Goal: Task Accomplishment & Management: Manage account settings

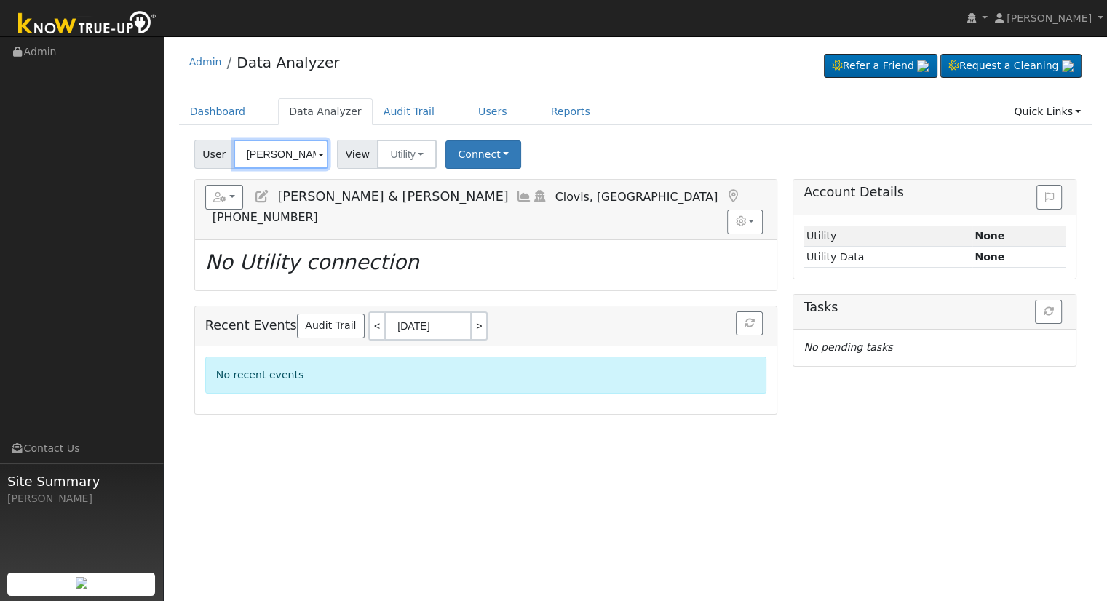
click at [273, 149] on input "[PERSON_NAME] & [PERSON_NAME]" at bounding box center [281, 154] width 95 height 29
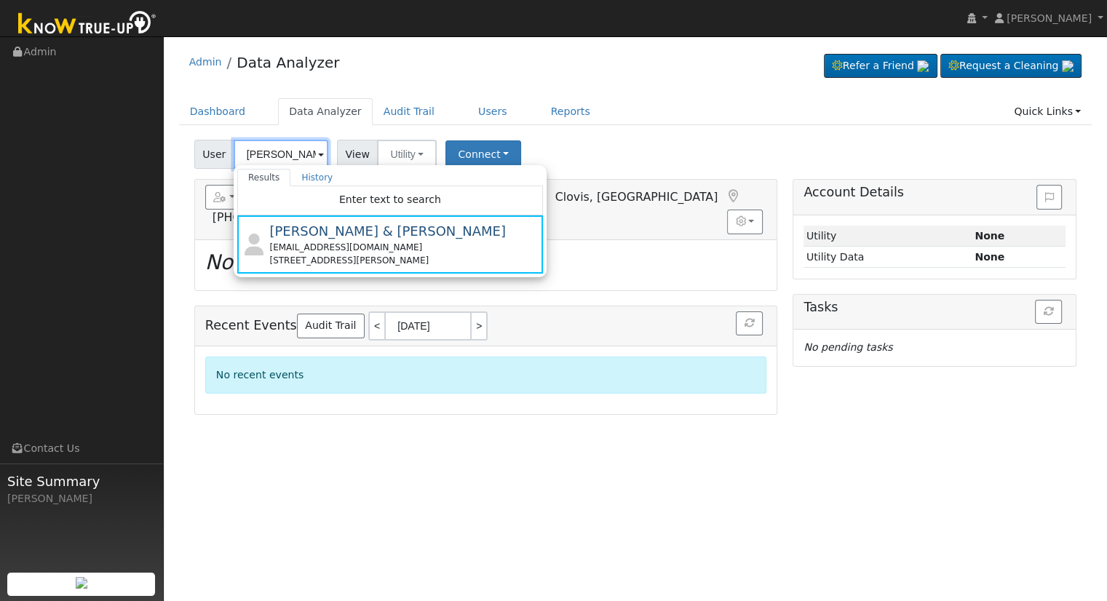
paste input "[PERSON_NAME] Nova [PERSON_NAME]"
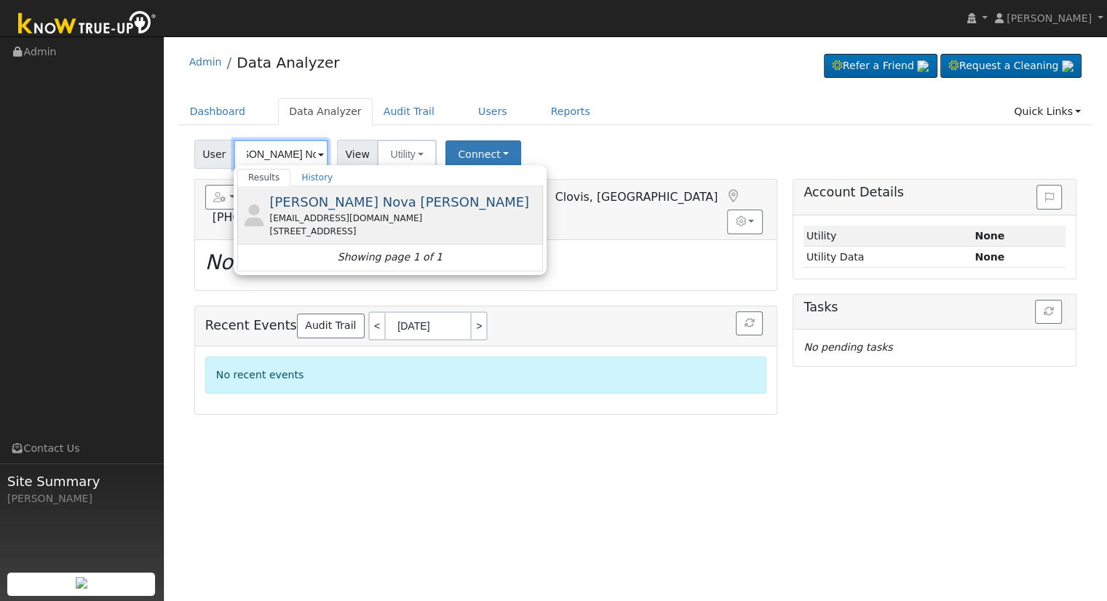
type input "[PERSON_NAME] Nova [PERSON_NAME]"
click at [314, 212] on div "[EMAIL_ADDRESS][DOMAIN_NAME]" at bounding box center [404, 218] width 270 height 13
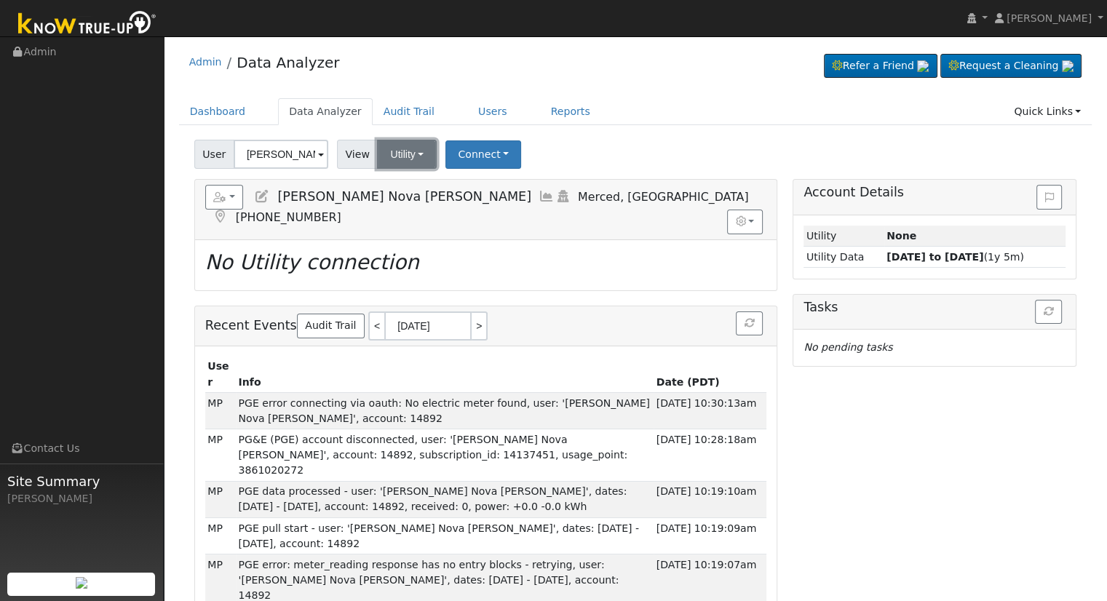
click at [411, 160] on button "Utility" at bounding box center [407, 154] width 60 height 29
click at [420, 202] on link "Solar" at bounding box center [425, 207] width 101 height 20
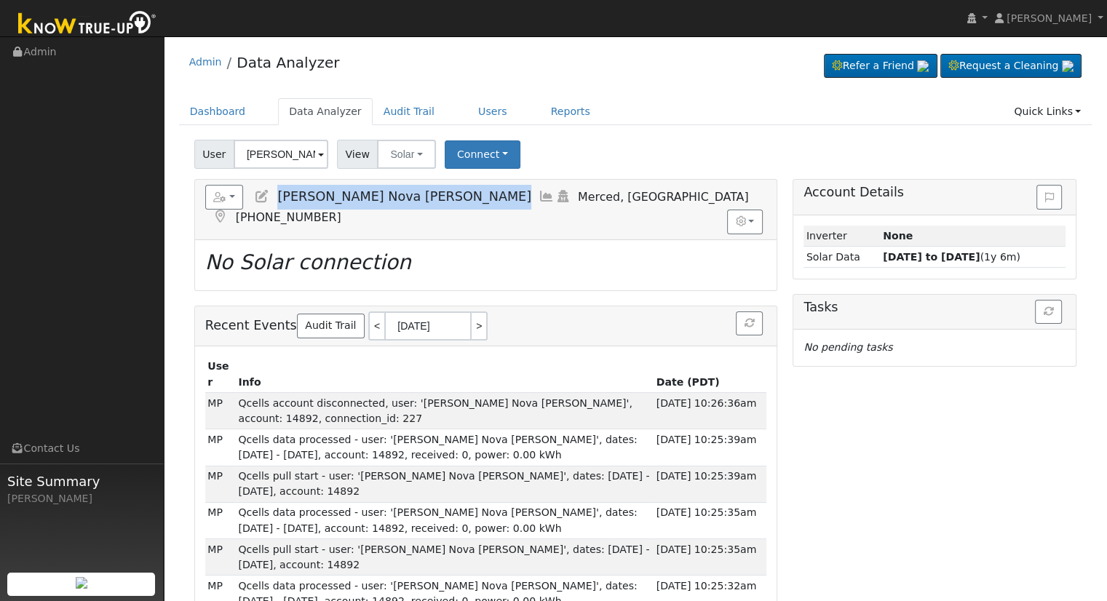
drag, startPoint x: 405, startPoint y: 196, endPoint x: 279, endPoint y: 206, distance: 126.3
click at [279, 206] on h5 "Reports Scenario Health Check Energy Audit Account Timeline User Audit Trail In…" at bounding box center [485, 205] width 561 height 40
copy span "[PERSON_NAME] Nova [PERSON_NAME]"
click at [472, 311] on link ">" at bounding box center [480, 325] width 16 height 29
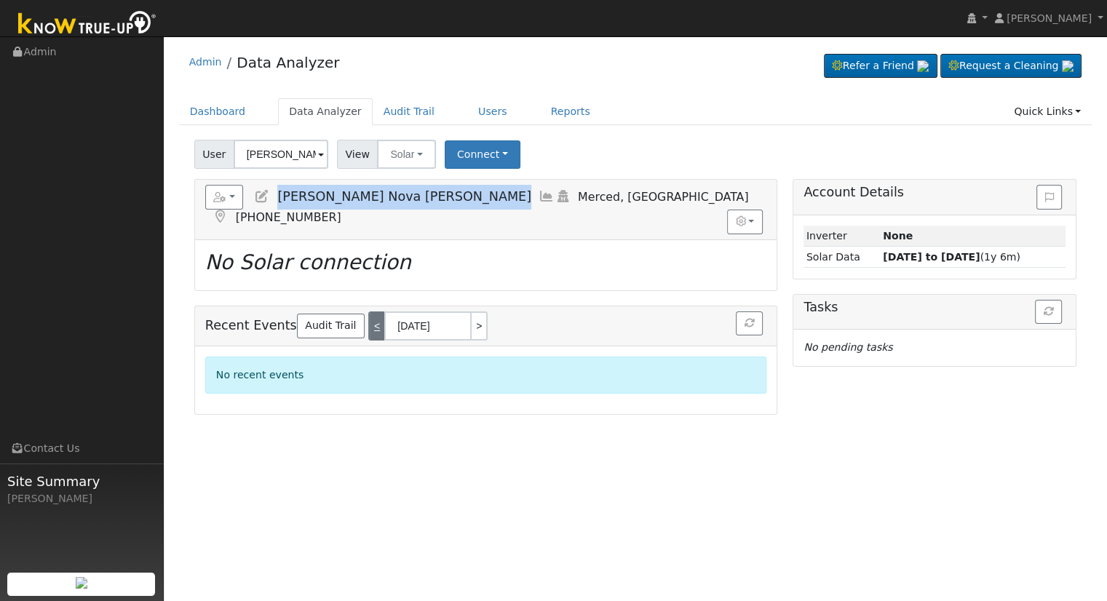
click at [368, 311] on link "<" at bounding box center [376, 325] width 16 height 29
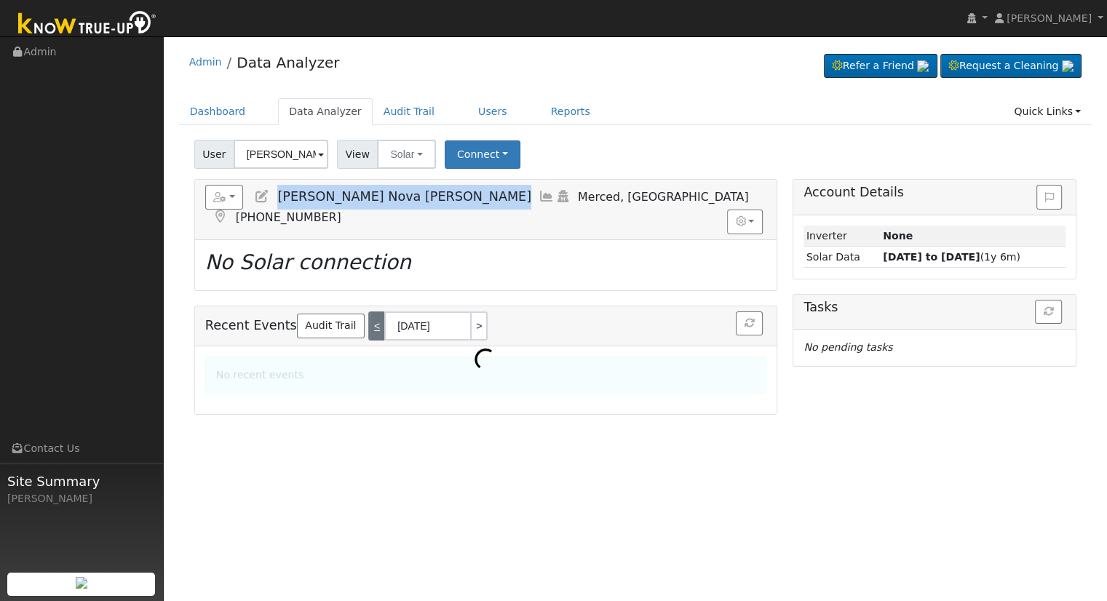
click at [368, 311] on link "<" at bounding box center [376, 325] width 16 height 29
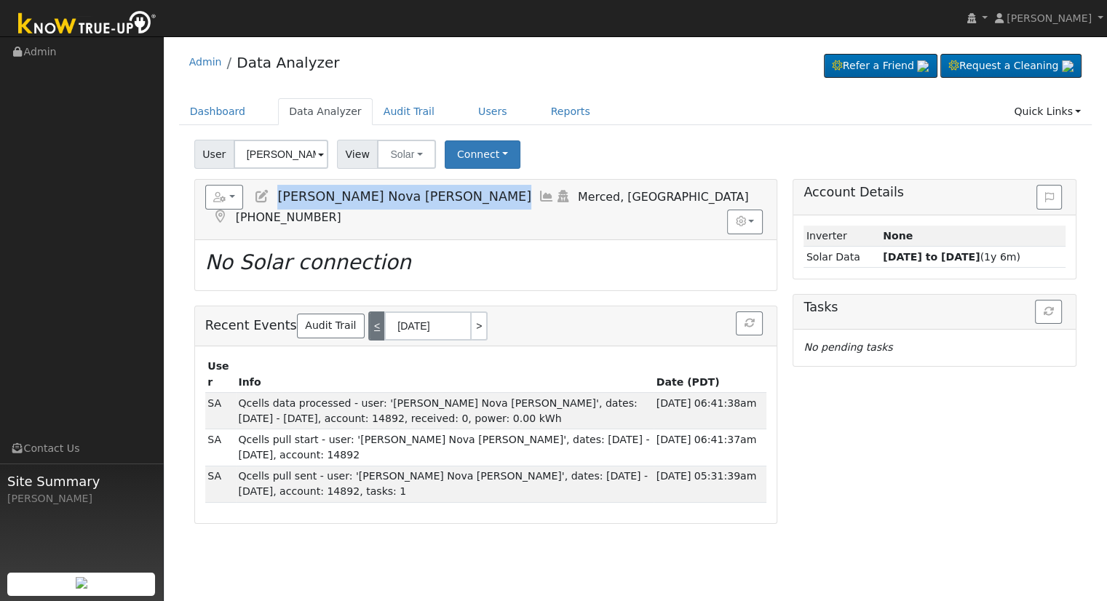
click at [368, 311] on link "<" at bounding box center [376, 325] width 16 height 29
click at [472, 311] on link ">" at bounding box center [480, 325] width 16 height 29
type input "[DATE]"
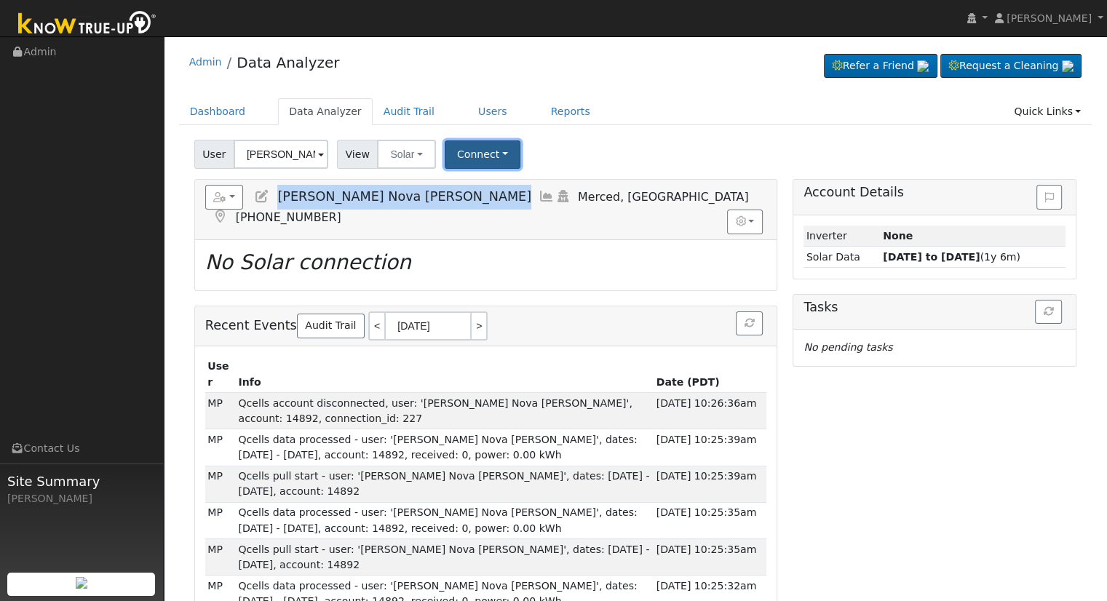
click at [500, 146] on button "Connect" at bounding box center [483, 154] width 76 height 28
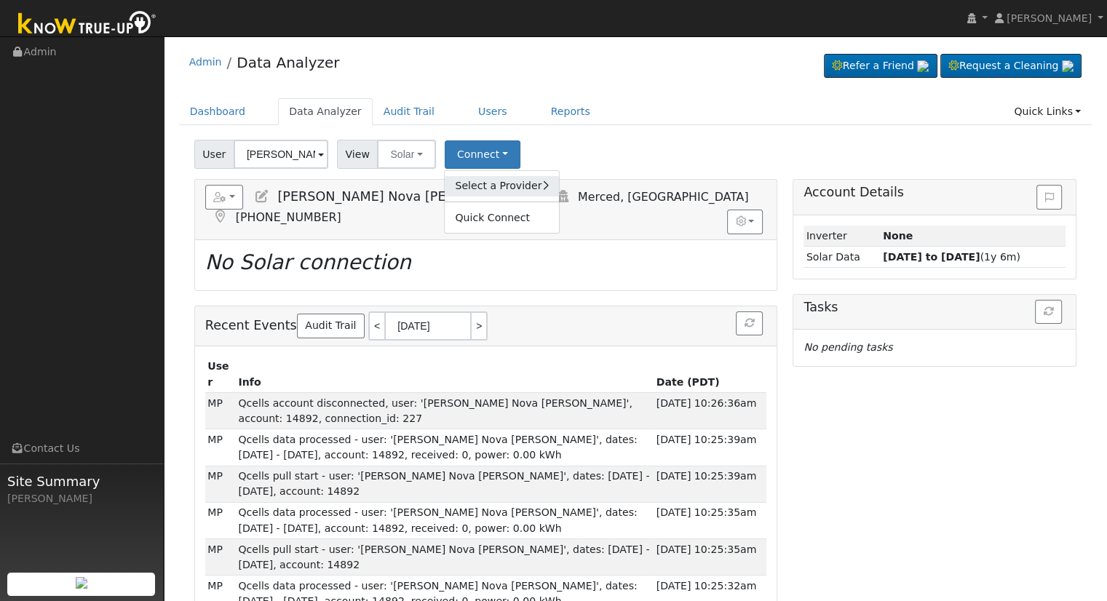
click at [501, 186] on link "Select a Provider" at bounding box center [502, 186] width 114 height 20
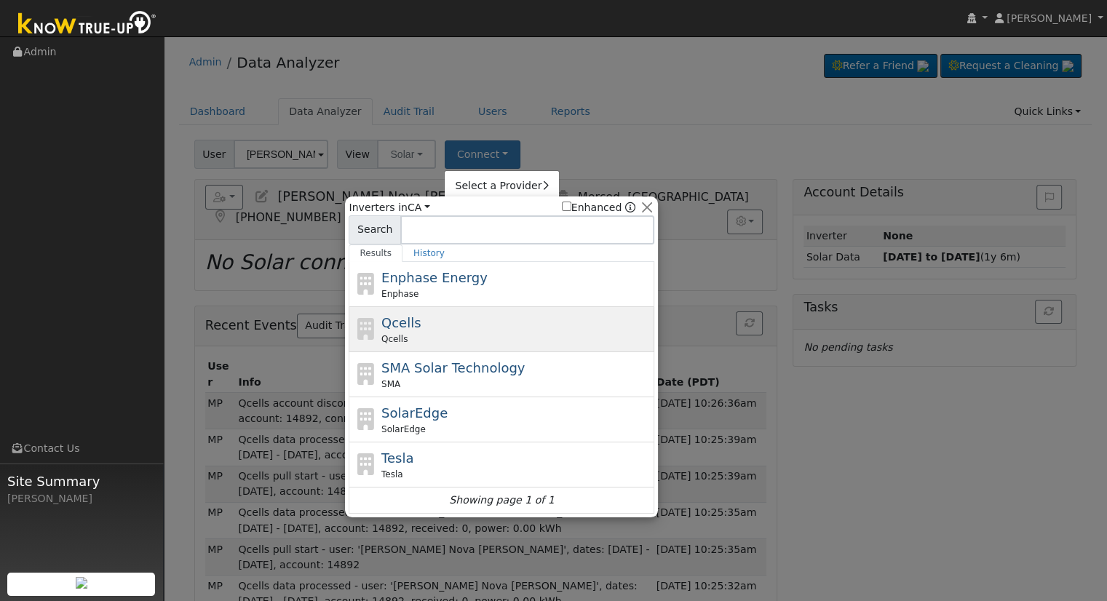
click at [465, 341] on div "Qcells" at bounding box center [516, 339] width 270 height 13
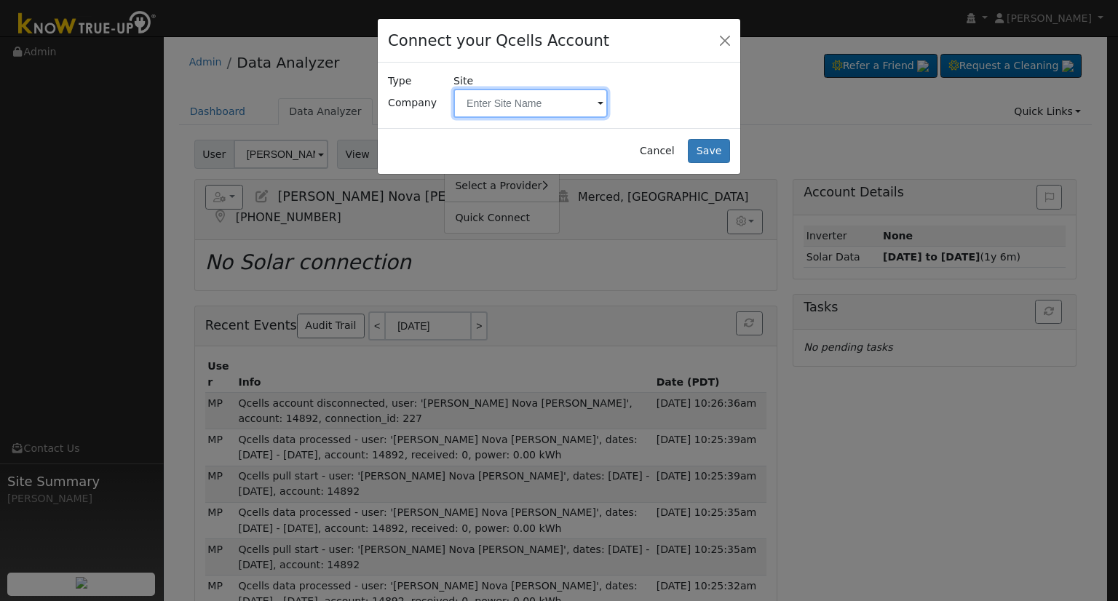
click at [525, 103] on input "text" at bounding box center [530, 103] width 154 height 29
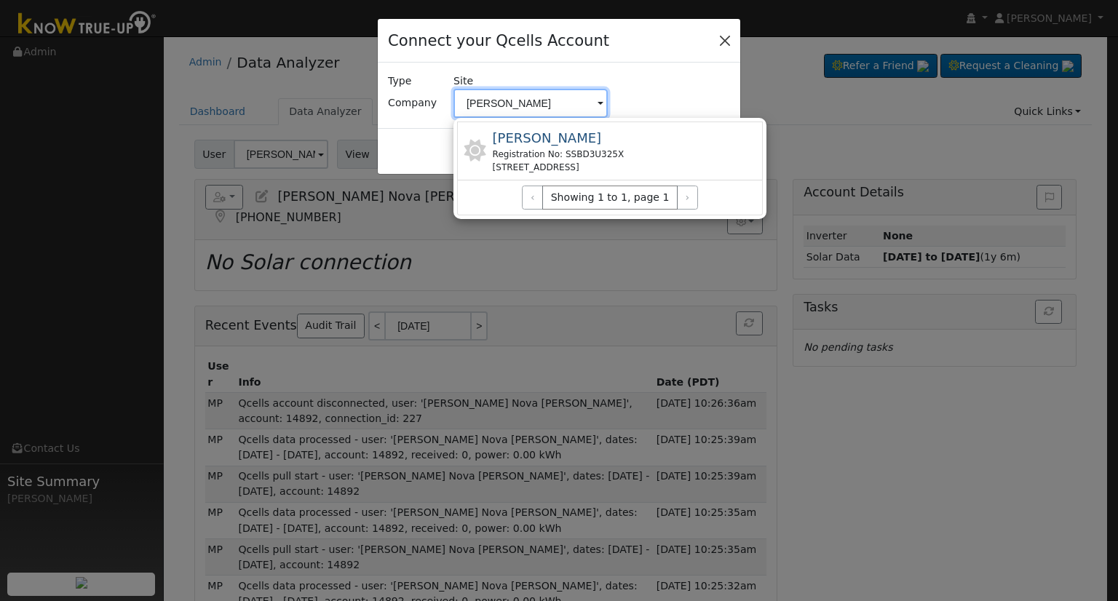
type input "[PERSON_NAME]"
click at [716, 47] on button "Close" at bounding box center [725, 40] width 20 height 20
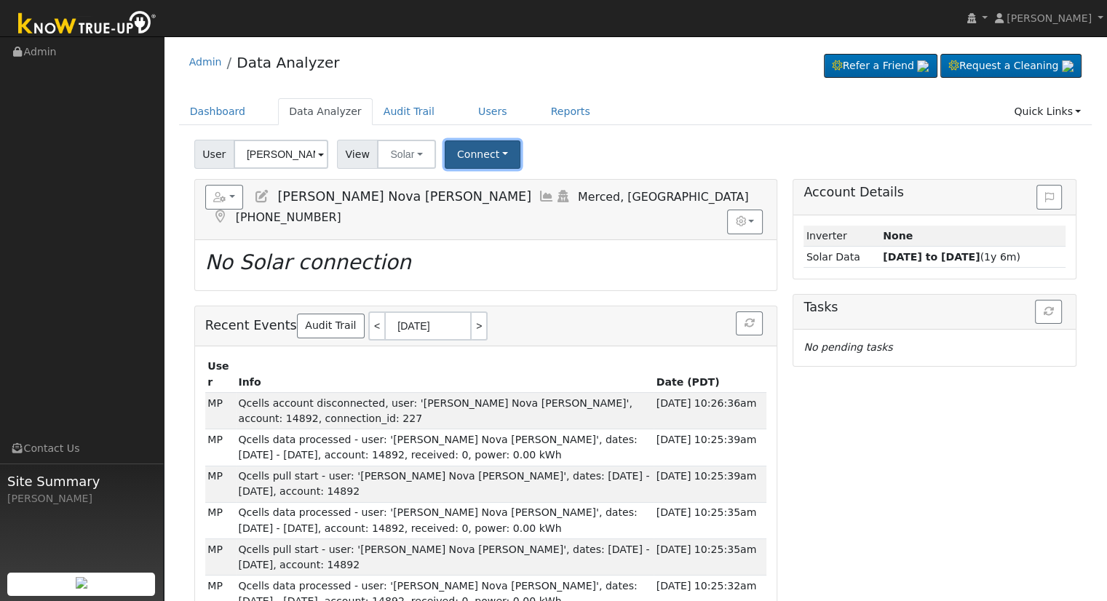
click at [488, 156] on button "Connect" at bounding box center [483, 154] width 76 height 28
click at [493, 182] on link "Select a Provider" at bounding box center [502, 186] width 114 height 20
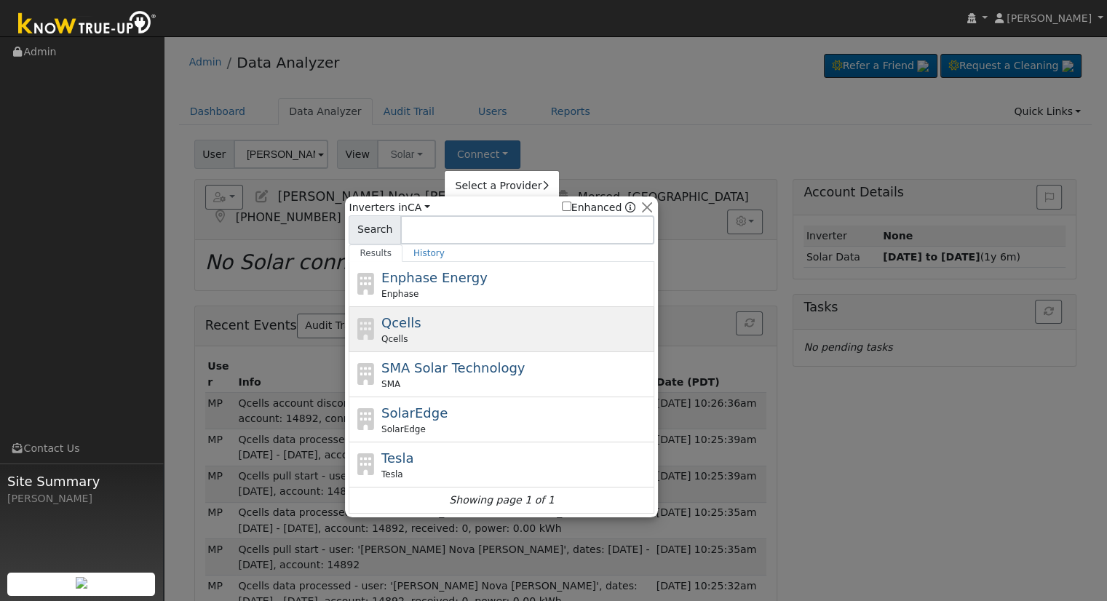
click at [492, 330] on div "Qcells Qcells" at bounding box center [516, 329] width 270 height 33
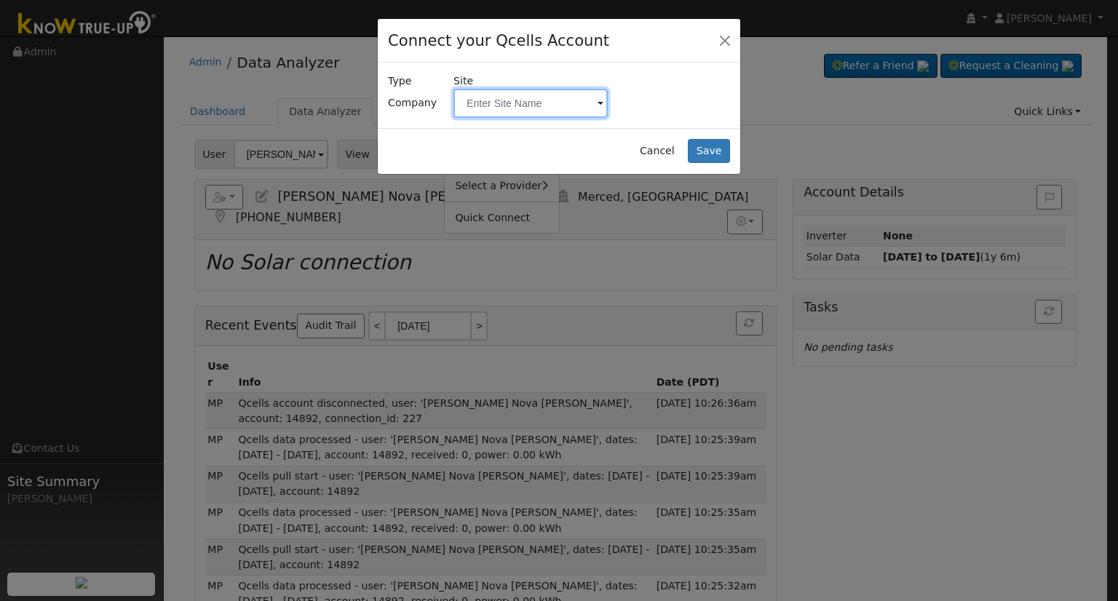
click at [557, 106] on input "text" at bounding box center [530, 103] width 154 height 29
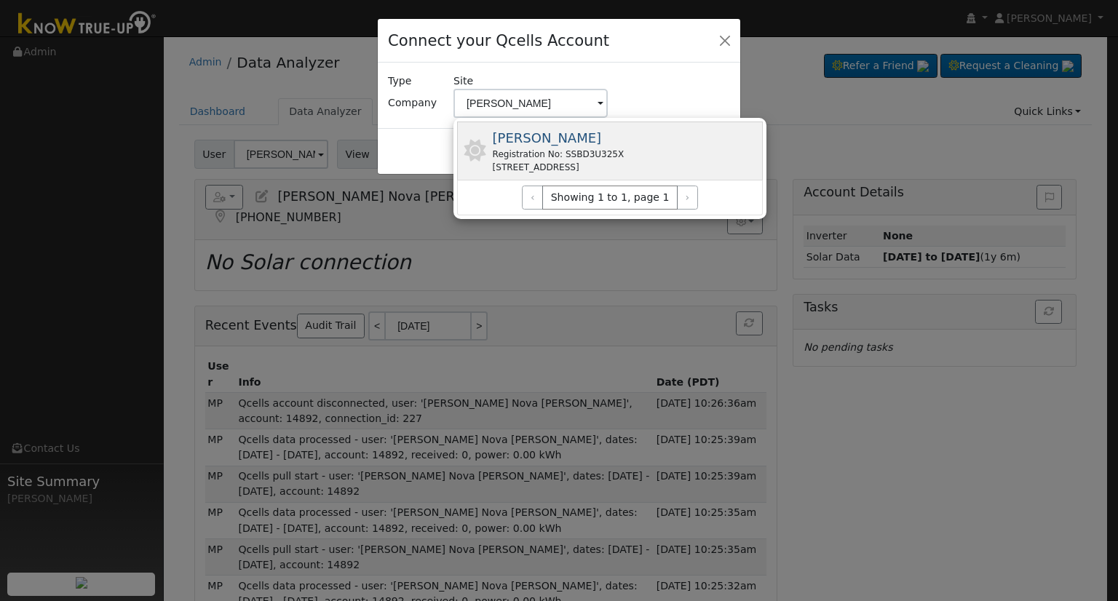
click at [624, 149] on div "Registration No: SSBD3U325X" at bounding box center [559, 154] width 132 height 13
type input "Nova Ortiz, Romualdo"
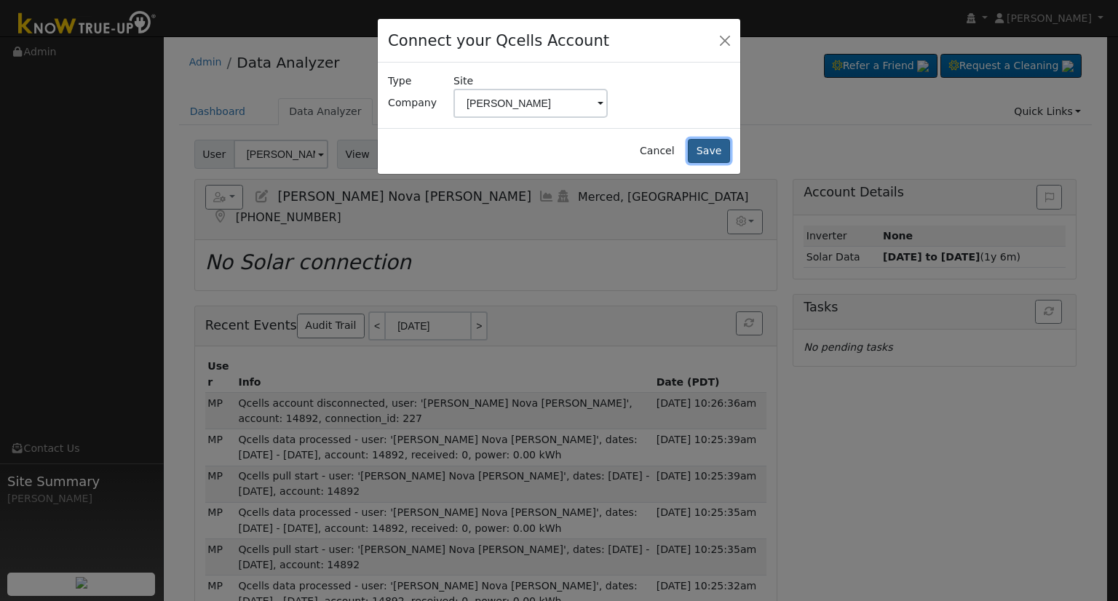
click at [713, 146] on button "Save" at bounding box center [709, 151] width 42 height 25
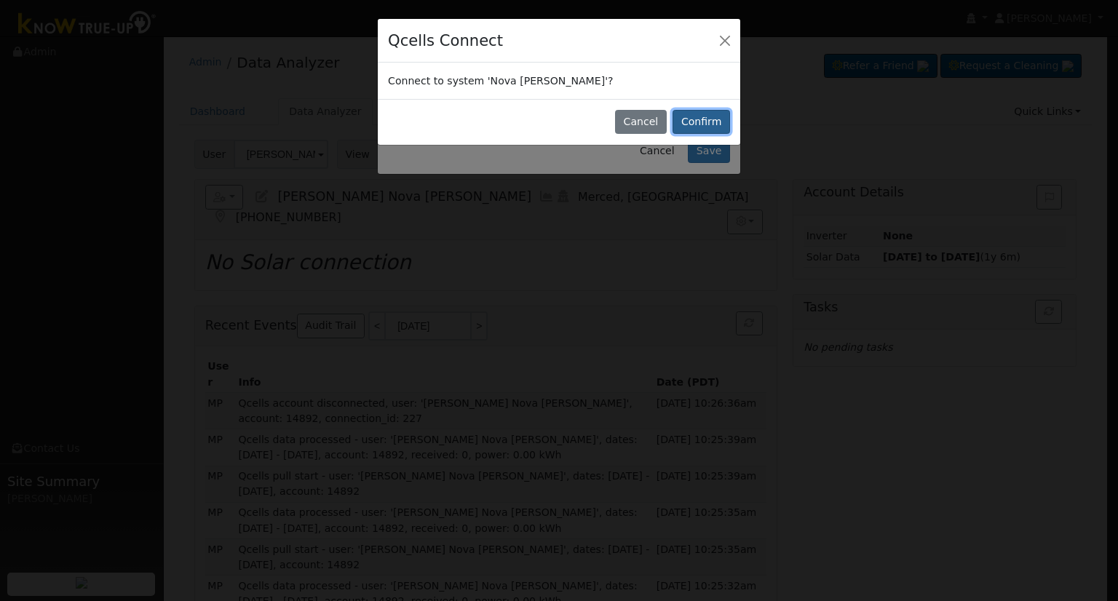
click at [709, 114] on button "Confirm" at bounding box center [700, 122] width 57 height 25
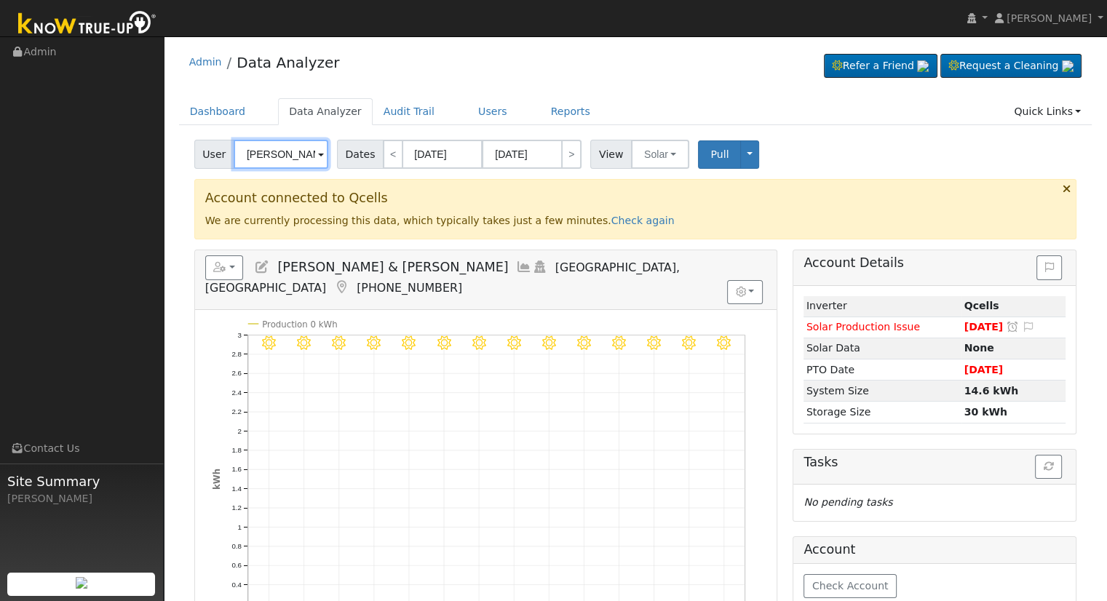
click at [294, 146] on input "[PERSON_NAME] & [PERSON_NAME]" at bounding box center [281, 154] width 95 height 29
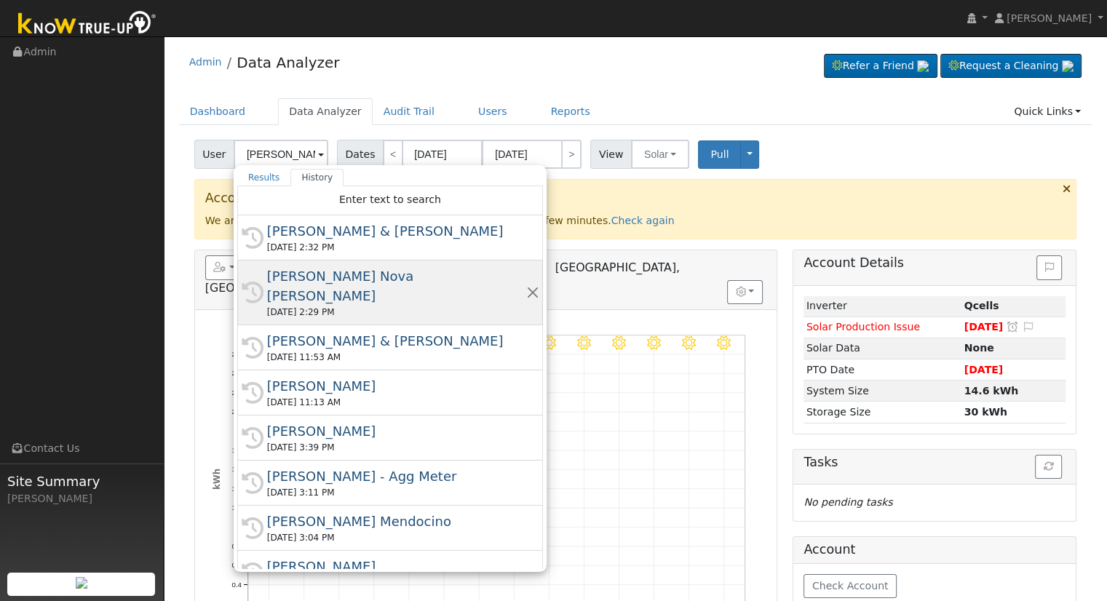
click at [362, 282] on div "[PERSON_NAME] Nova [PERSON_NAME]" at bounding box center [396, 285] width 259 height 39
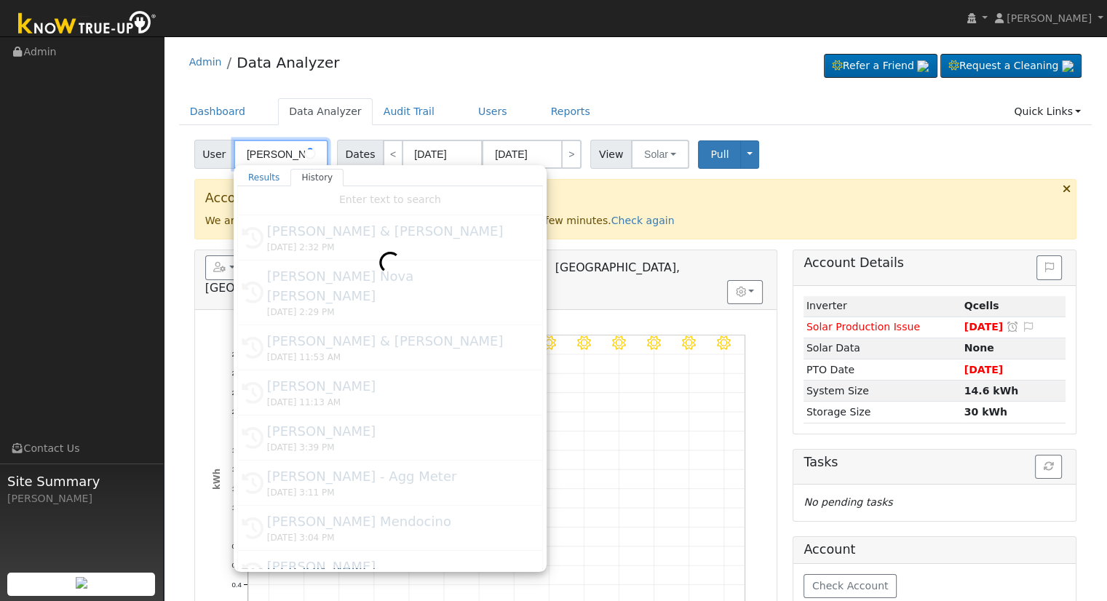
type input "[PERSON_NAME] Nova [PERSON_NAME]"
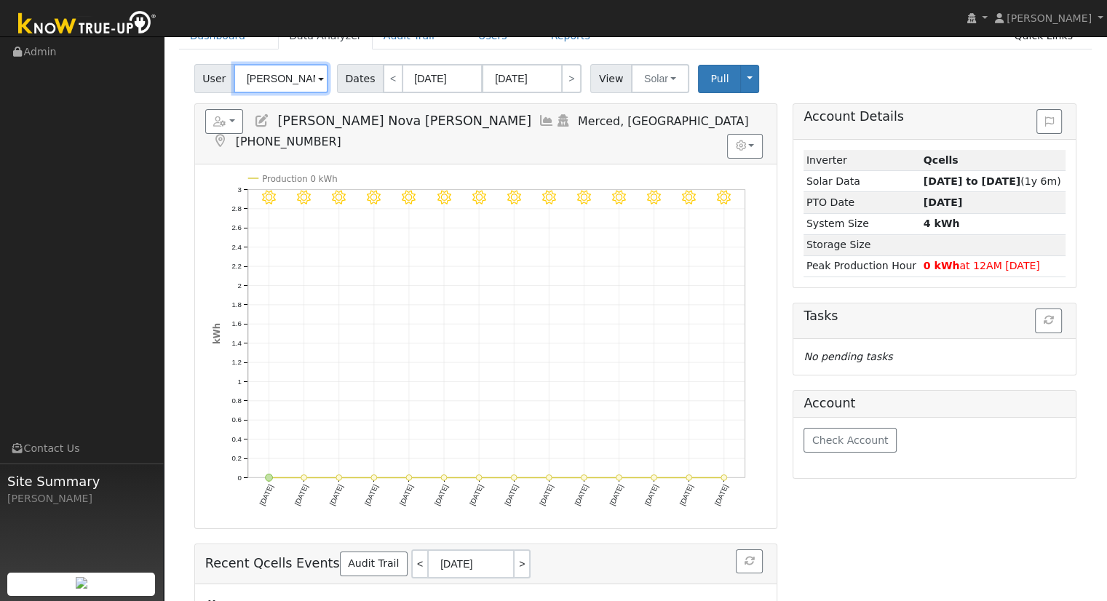
scroll to position [73, 0]
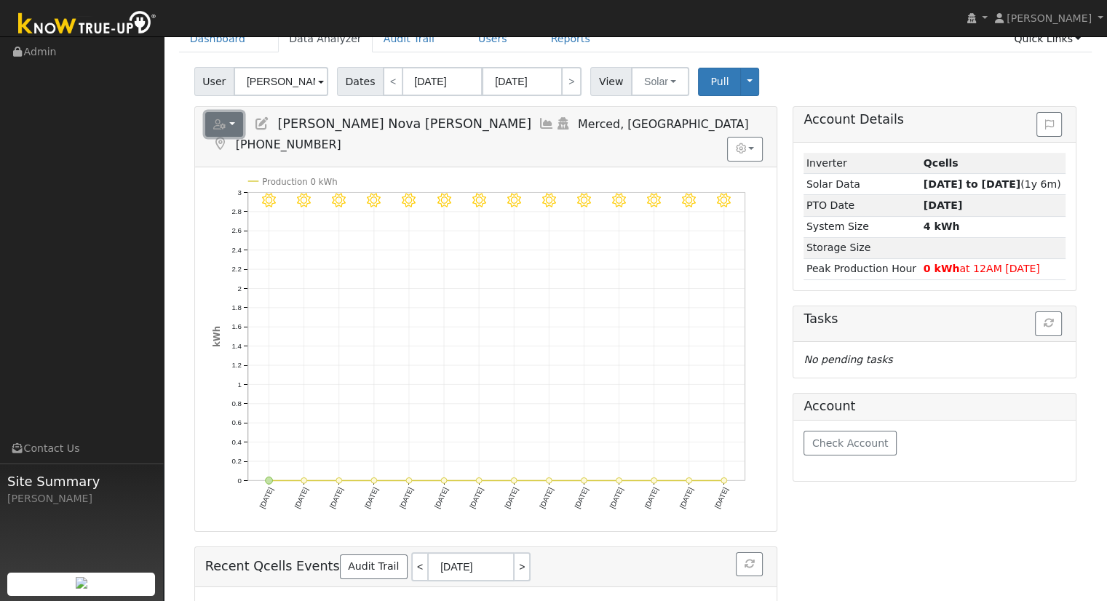
click at [237, 130] on button "button" at bounding box center [224, 124] width 39 height 25
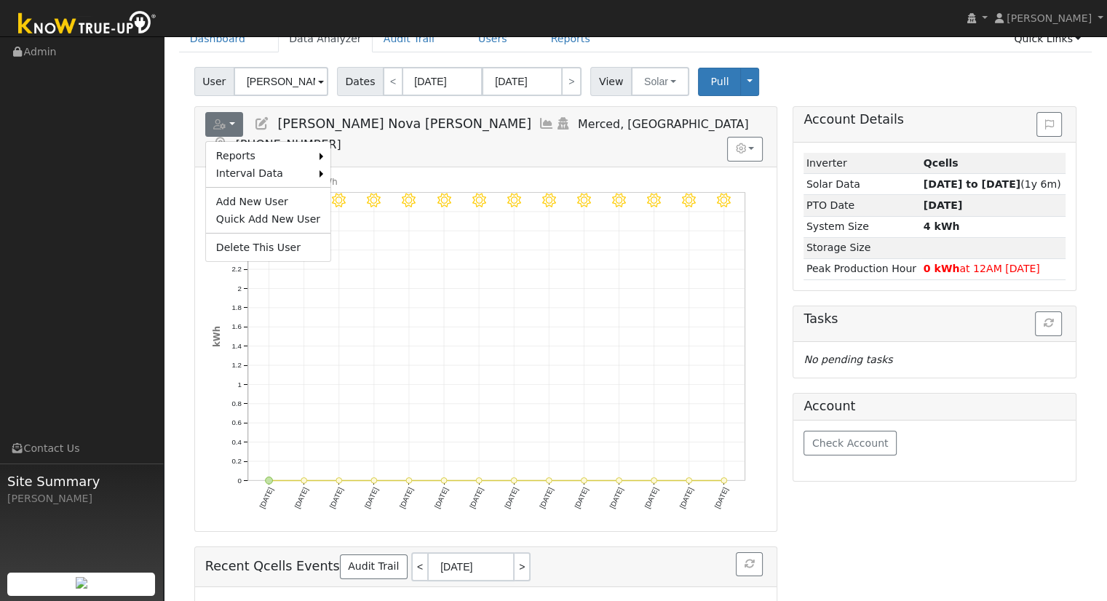
click at [264, 122] on icon at bounding box center [262, 123] width 16 height 13
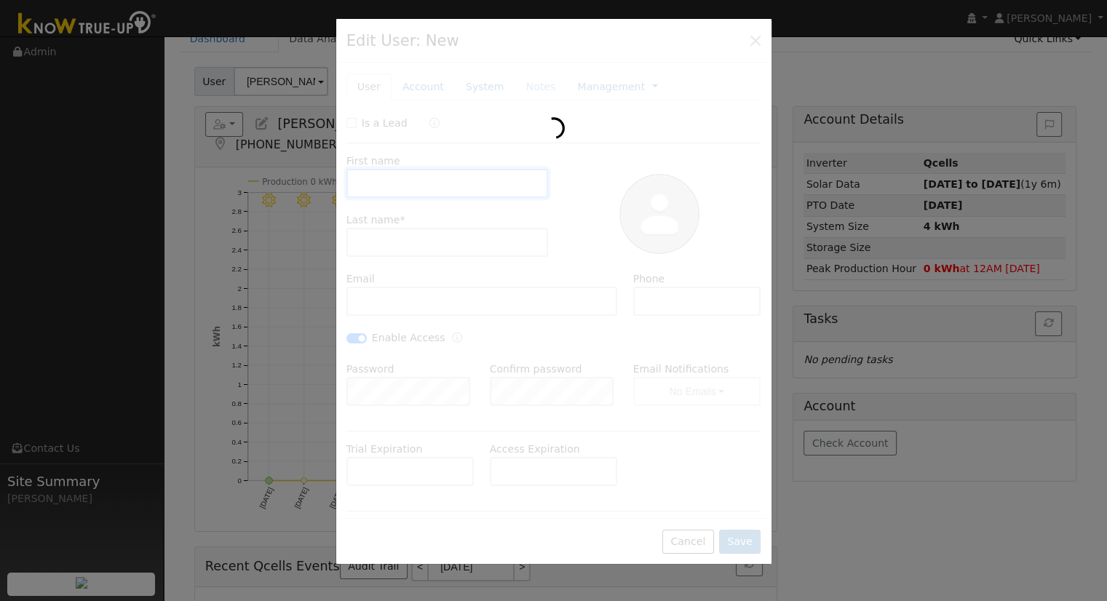
type input "[DATE]"
type input "[PERSON_NAME]"
type input "[EMAIL_ADDRESS][DOMAIN_NAME]"
type input "[PHONE_NUMBER]"
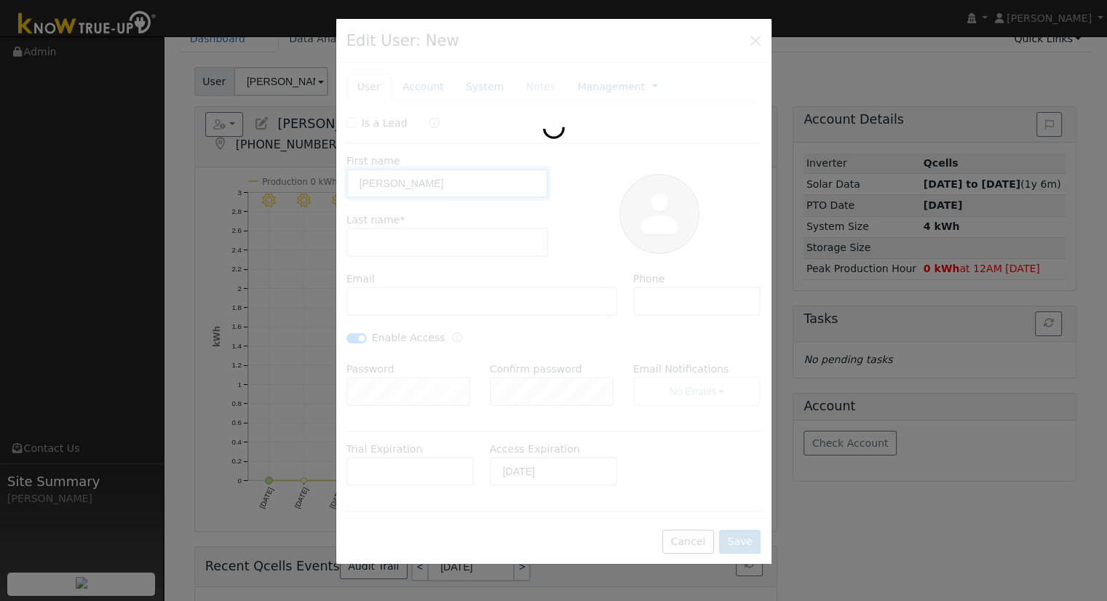
checkbox input "true"
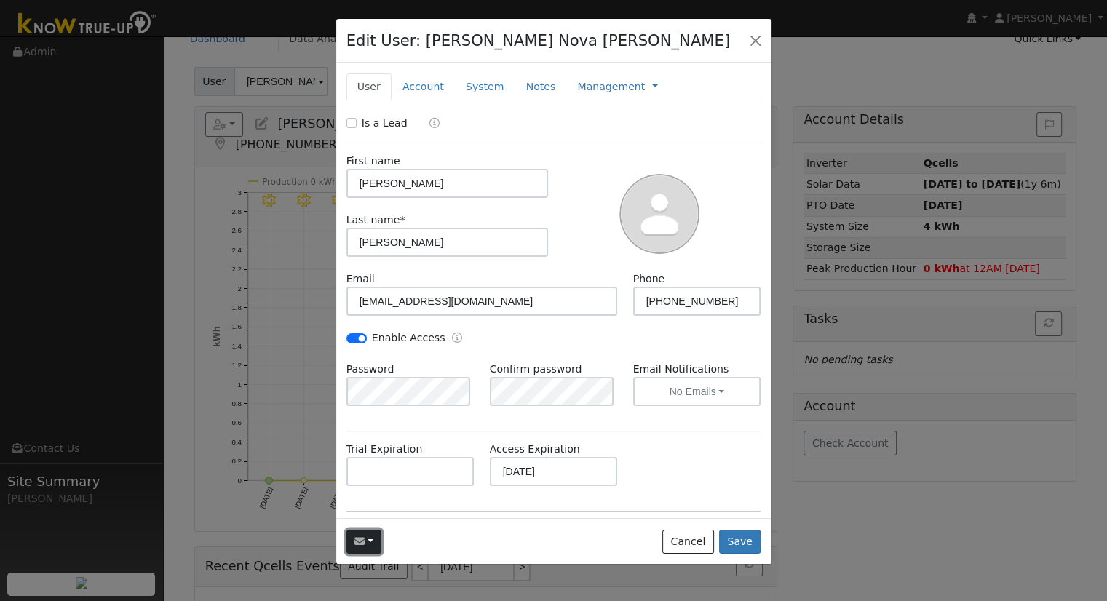
click at [362, 548] on button "button" at bounding box center [364, 542] width 36 height 25
click at [333, 478] on ul "Send Email... Email Templates Shared Templates Access Link (Password Reset) Con…" at bounding box center [330, 486] width 103 height 86
click at [363, 546] on icon "button" at bounding box center [359, 541] width 10 height 10
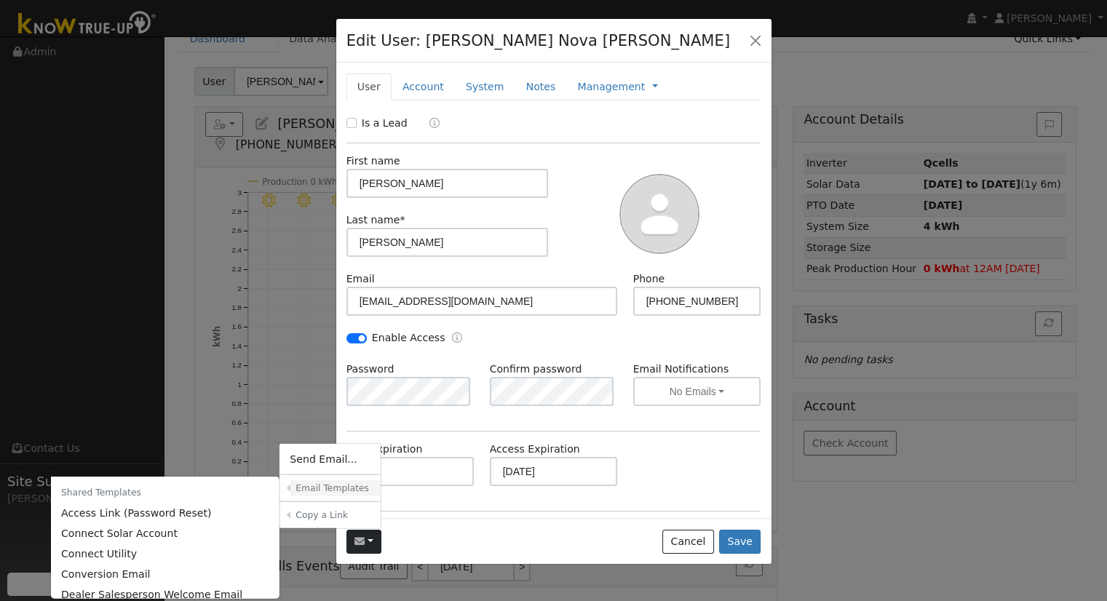
click at [338, 492] on h6 "Email Templates" at bounding box center [332, 488] width 75 height 11
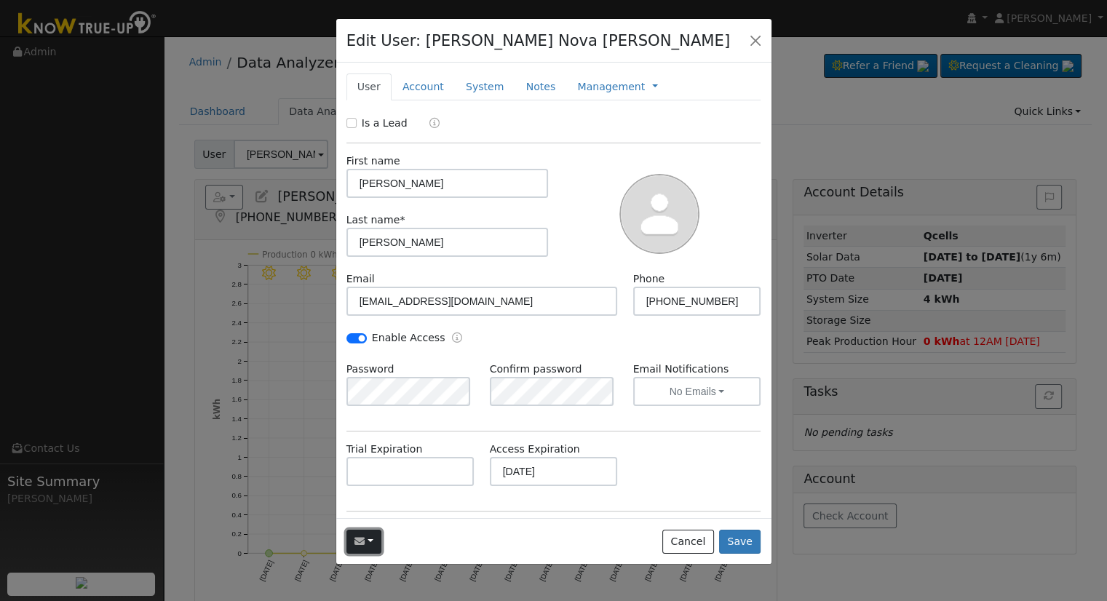
click at [365, 549] on button "button" at bounding box center [364, 542] width 36 height 25
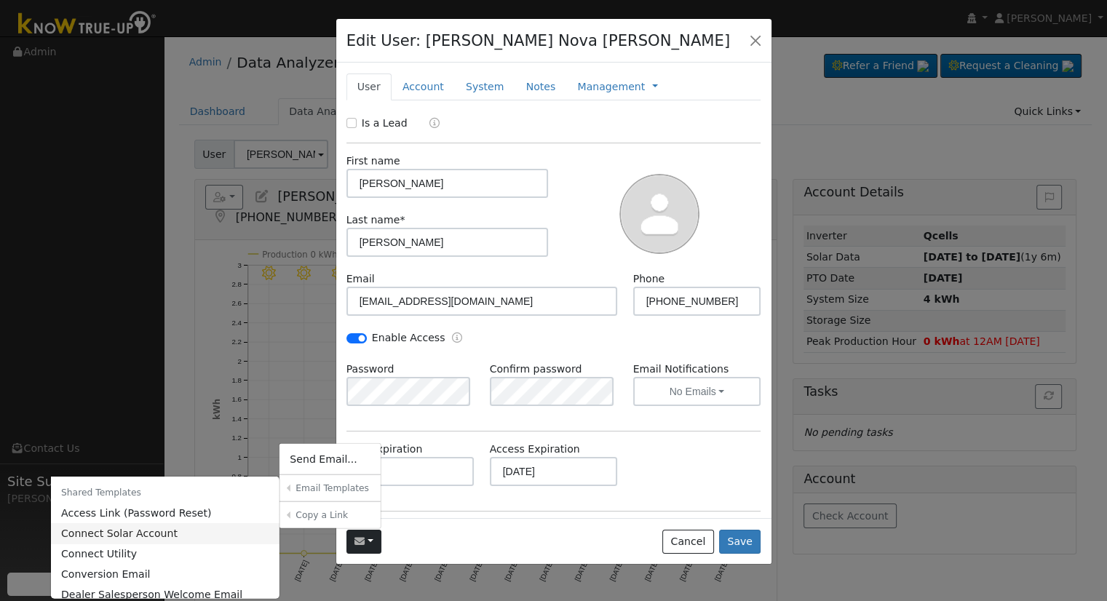
click at [180, 530] on link "Connect Solar Account" at bounding box center [165, 533] width 229 height 20
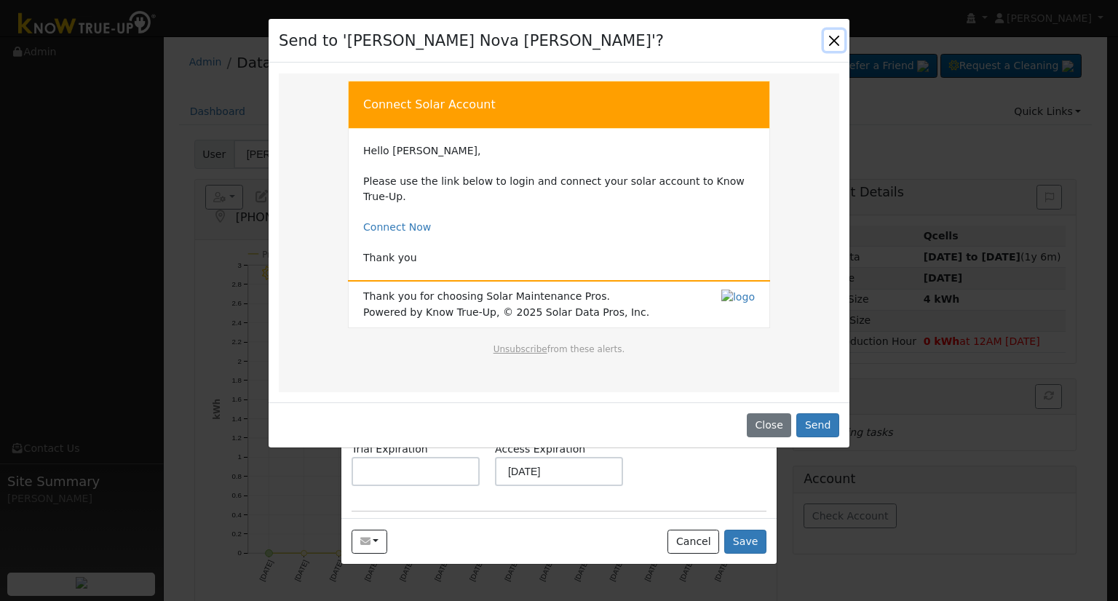
click at [830, 47] on button "Close" at bounding box center [834, 40] width 20 height 20
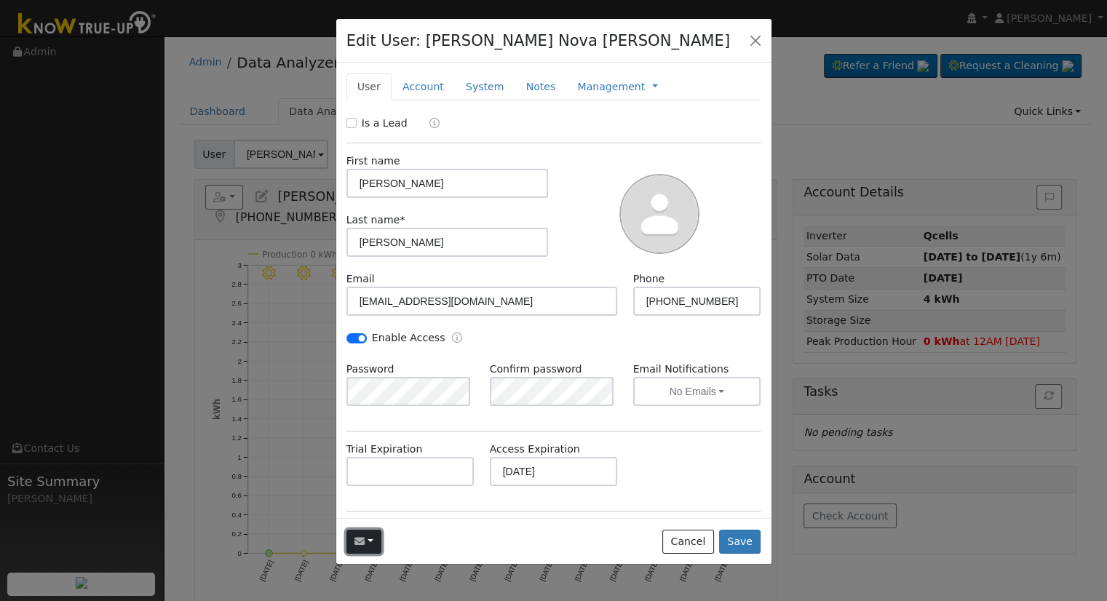
click at [360, 542] on icon "button" at bounding box center [359, 541] width 10 height 10
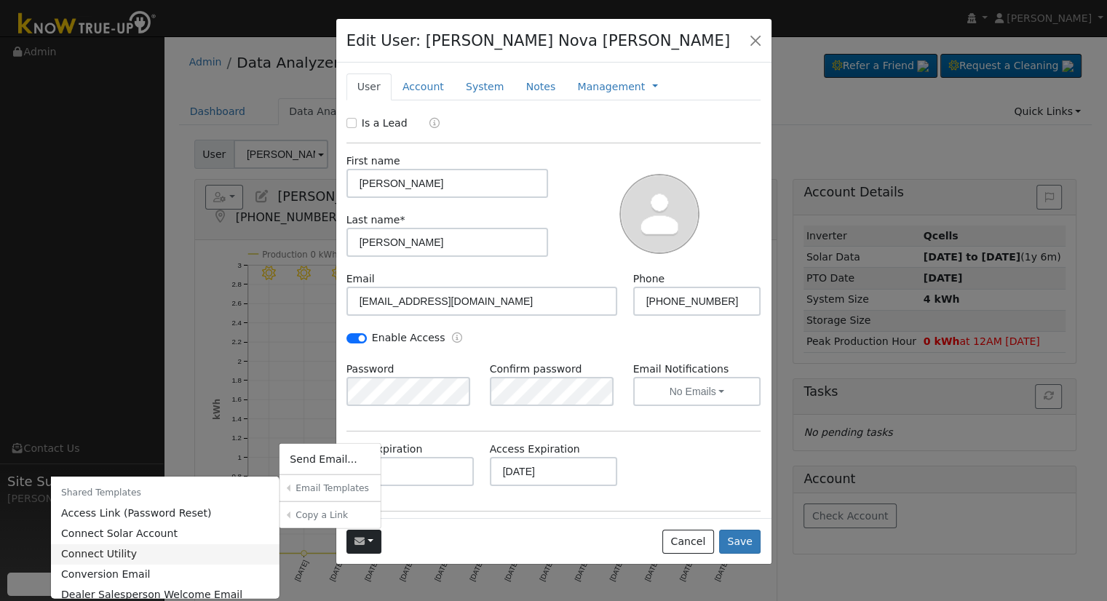
click at [148, 554] on link "Connect Utility" at bounding box center [165, 554] width 229 height 20
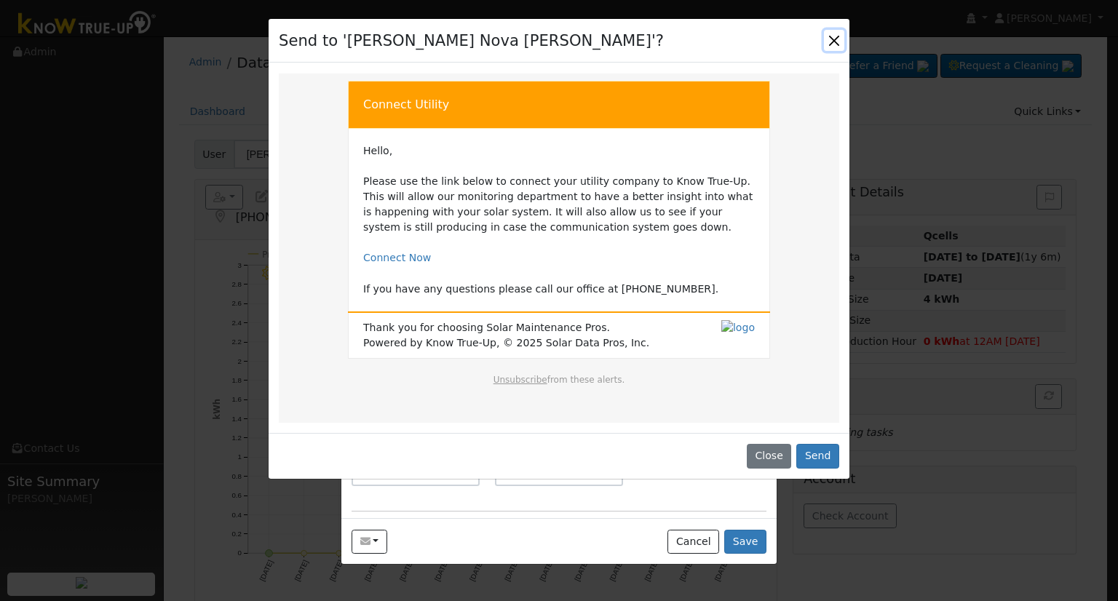
click at [832, 46] on button "Close" at bounding box center [834, 40] width 20 height 20
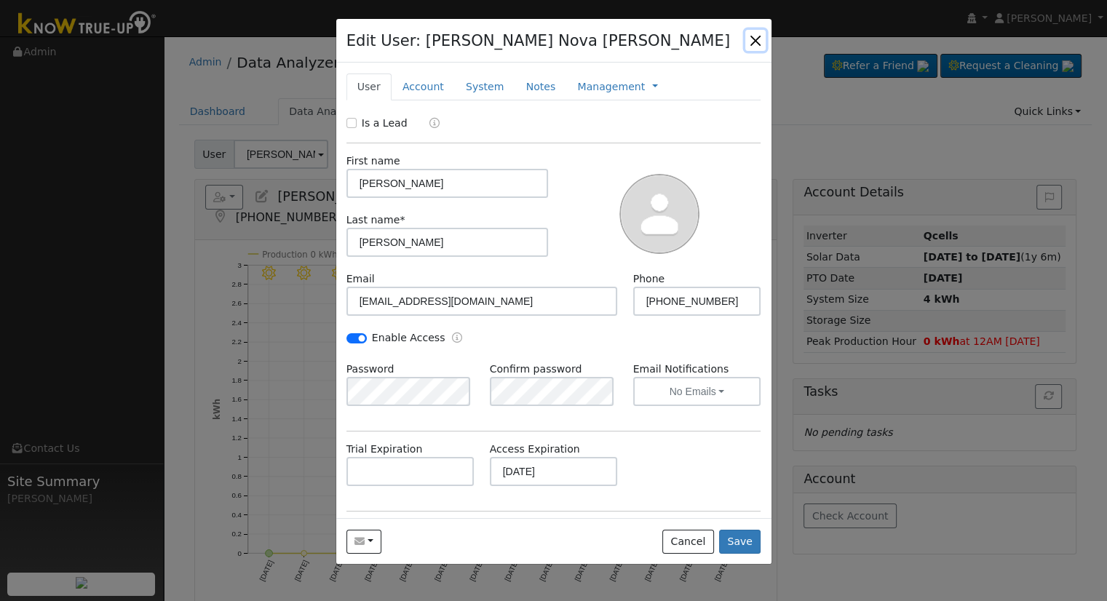
click at [757, 41] on button "button" at bounding box center [755, 40] width 20 height 20
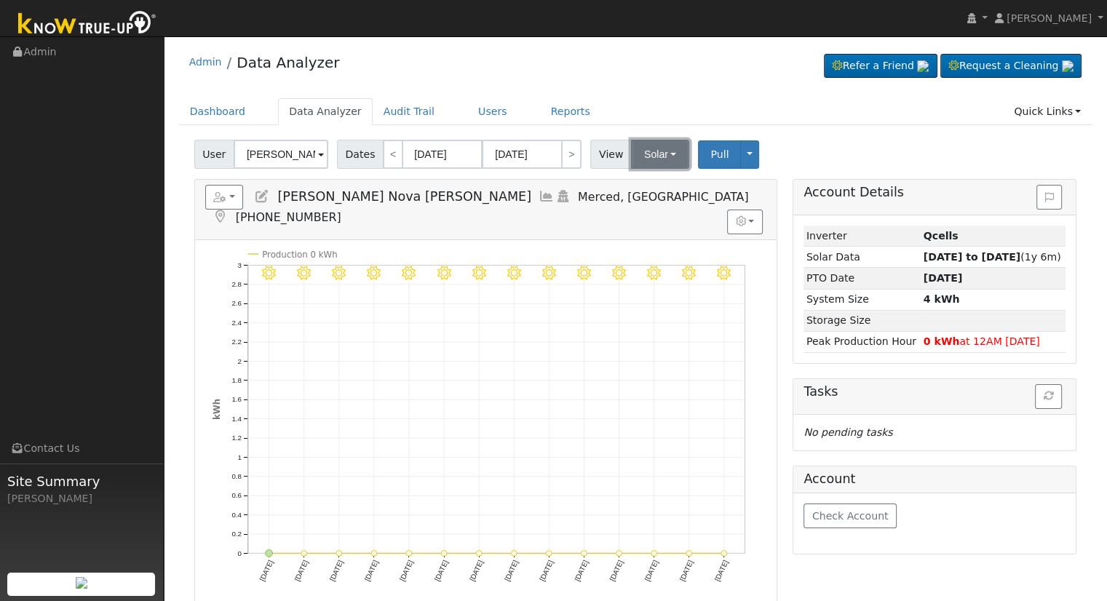
click at [647, 151] on button "Solar" at bounding box center [660, 154] width 58 height 29
click at [710, 154] on span "Pull" at bounding box center [719, 154] width 18 height 12
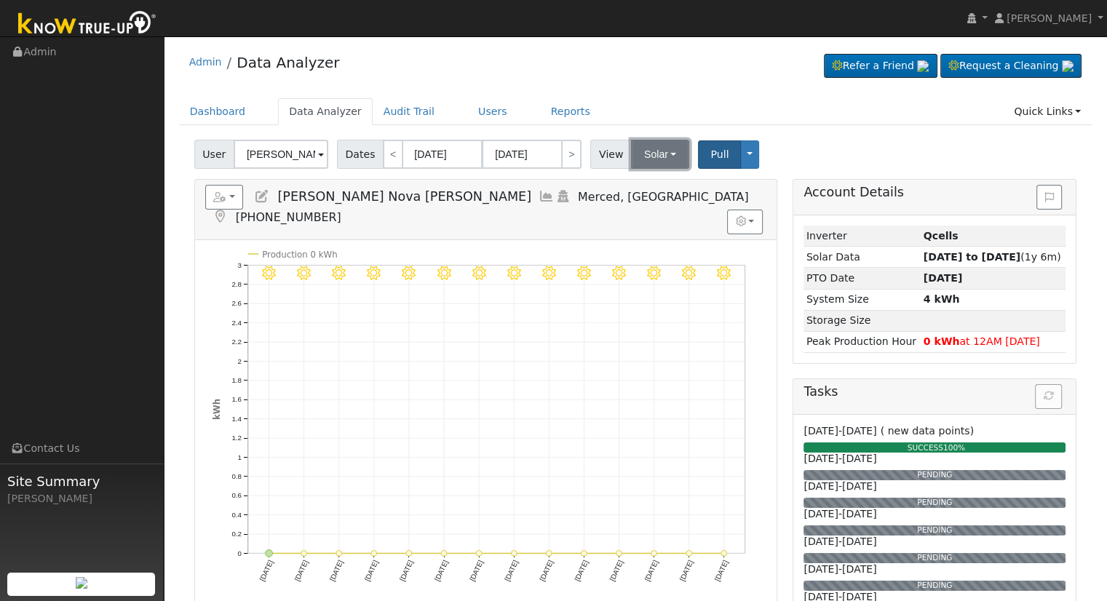
click at [653, 162] on button "Solar" at bounding box center [660, 154] width 58 height 29
click at [652, 184] on link "Utility" at bounding box center [678, 186] width 101 height 20
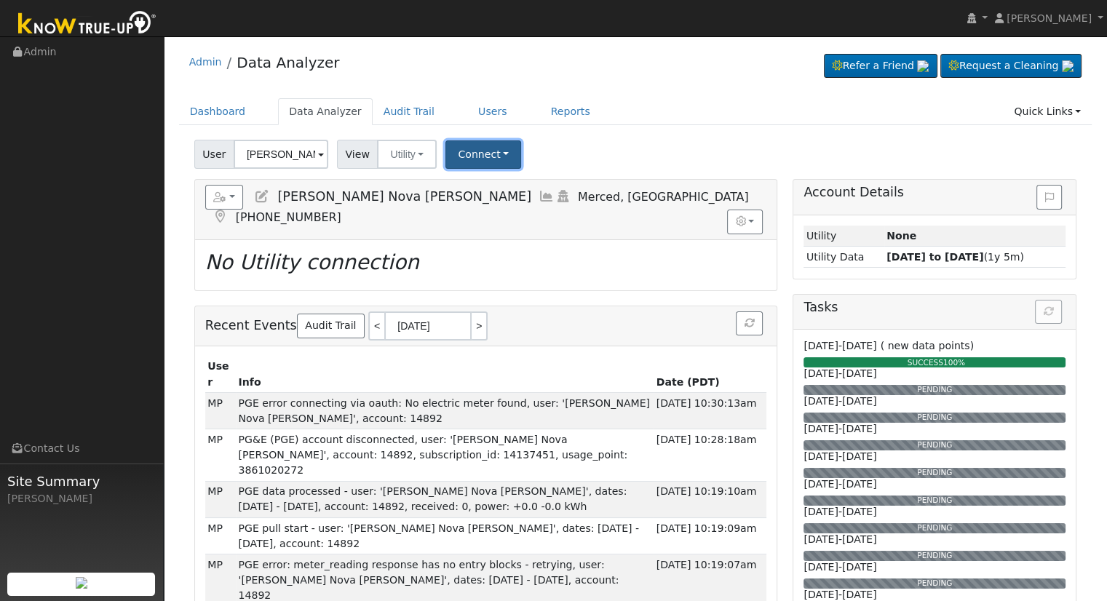
click at [492, 154] on button "Connect" at bounding box center [483, 154] width 76 height 28
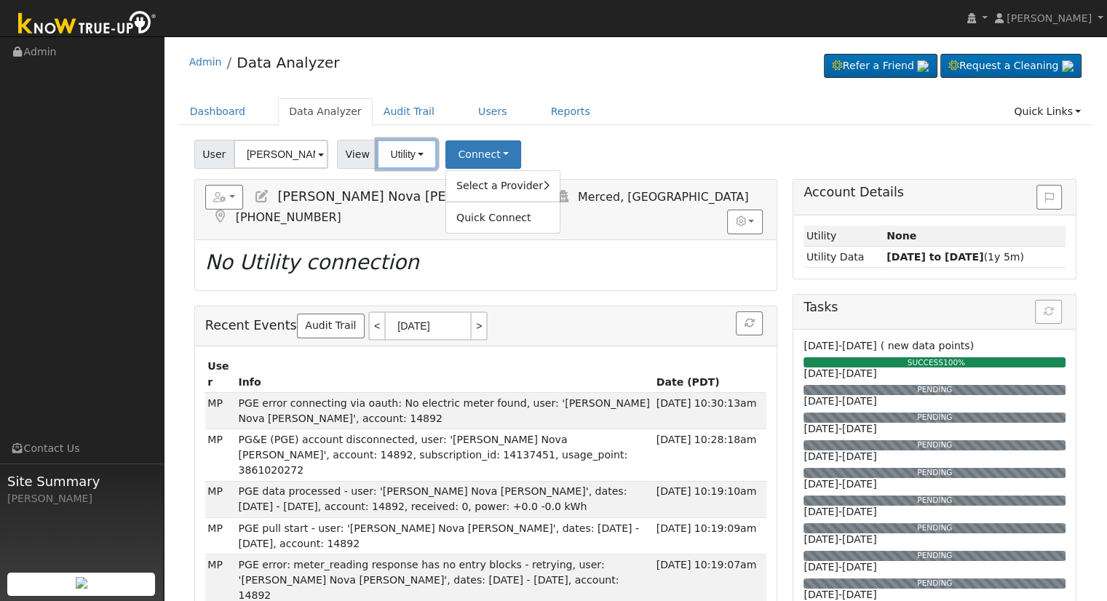
drag, startPoint x: 380, startPoint y: 161, endPoint x: 379, endPoint y: 214, distance: 53.1
click at [379, 214] on div "User [PERSON_NAME] Nova [PERSON_NAME] Account Default Account Default Account […" at bounding box center [635, 499] width 913 height 728
click at [417, 156] on button "Utility" at bounding box center [407, 154] width 60 height 29
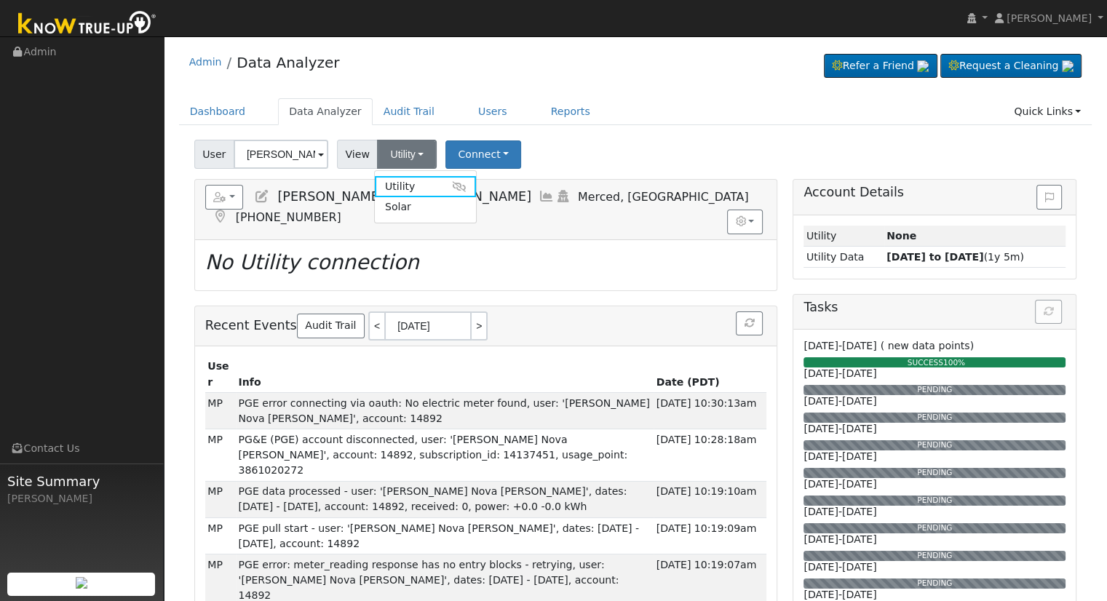
click at [426, 204] on link "Solar" at bounding box center [425, 207] width 101 height 20
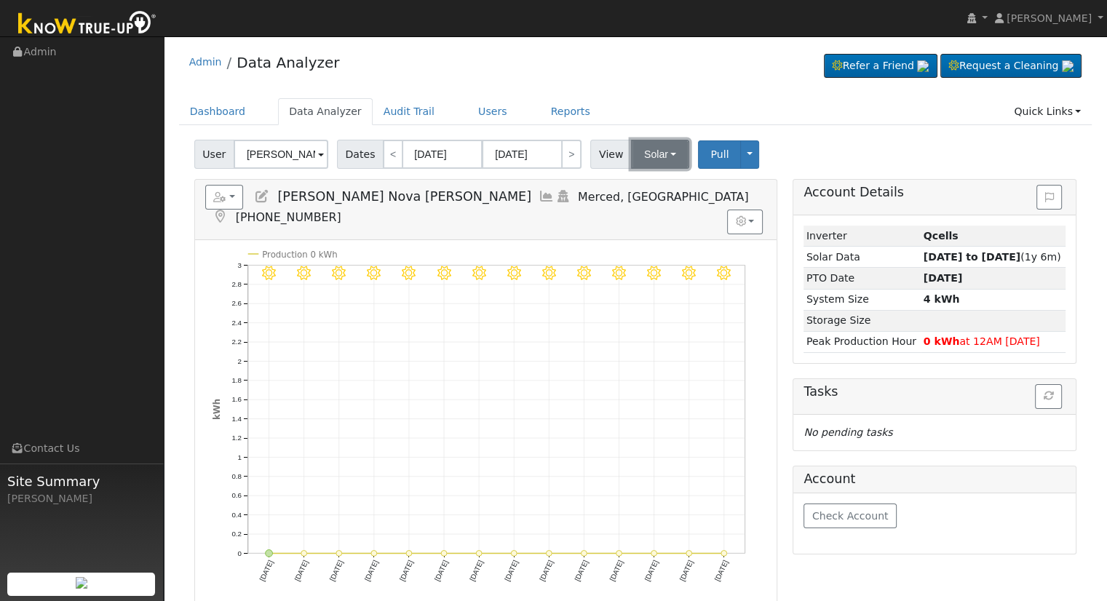
click at [652, 154] on button "Solar" at bounding box center [660, 154] width 58 height 29
click at [653, 183] on link "Utility" at bounding box center [678, 186] width 101 height 20
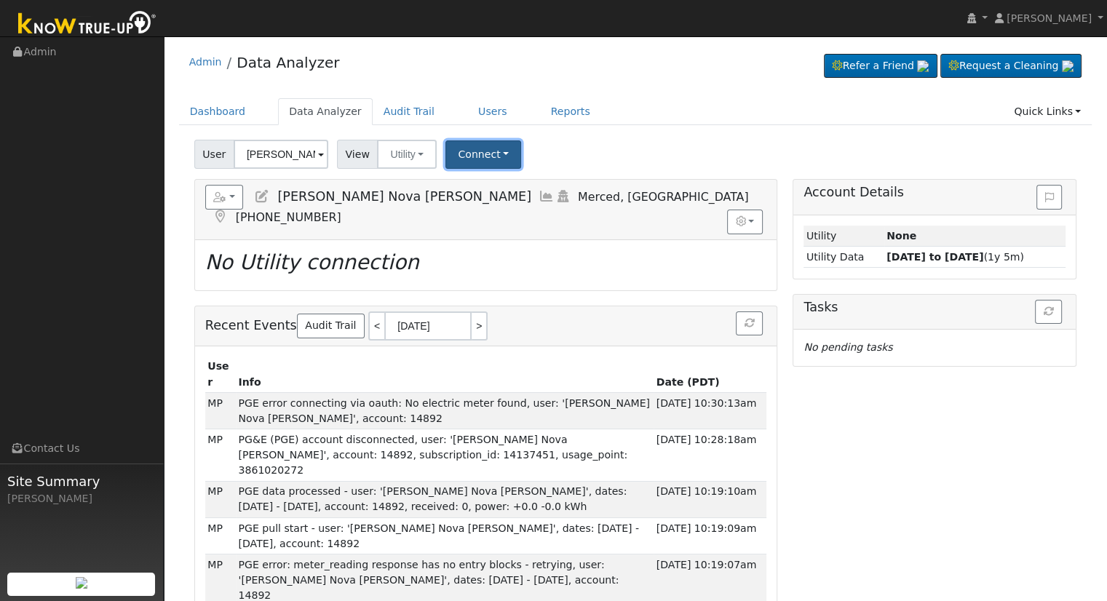
click at [490, 152] on button "Connect" at bounding box center [483, 154] width 76 height 28
click at [490, 184] on link "Select a Provider" at bounding box center [503, 186] width 114 height 20
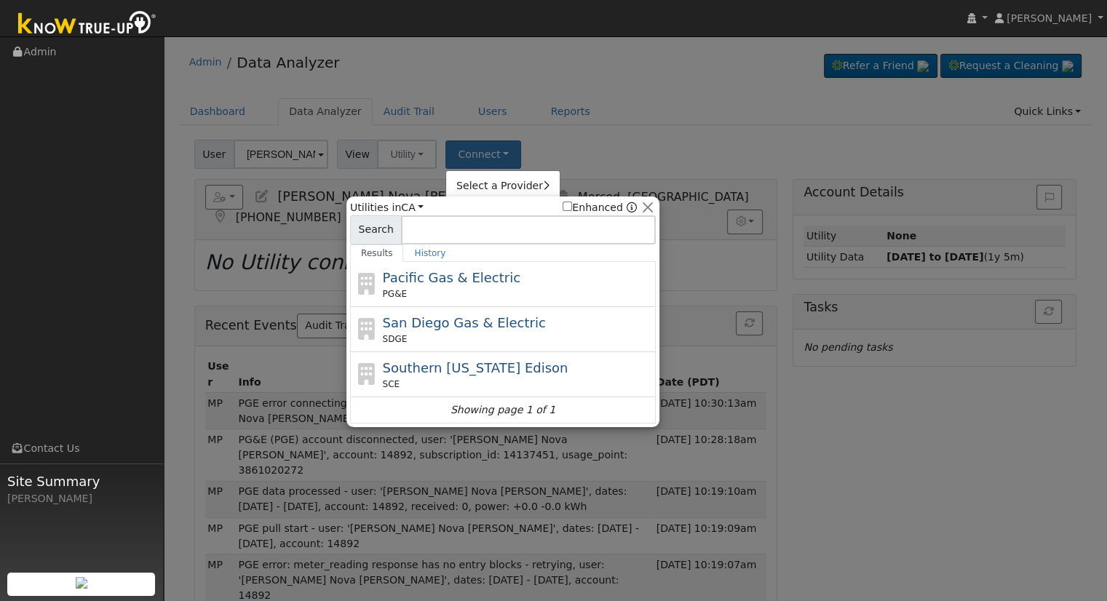
click at [579, 168] on div at bounding box center [553, 300] width 1107 height 601
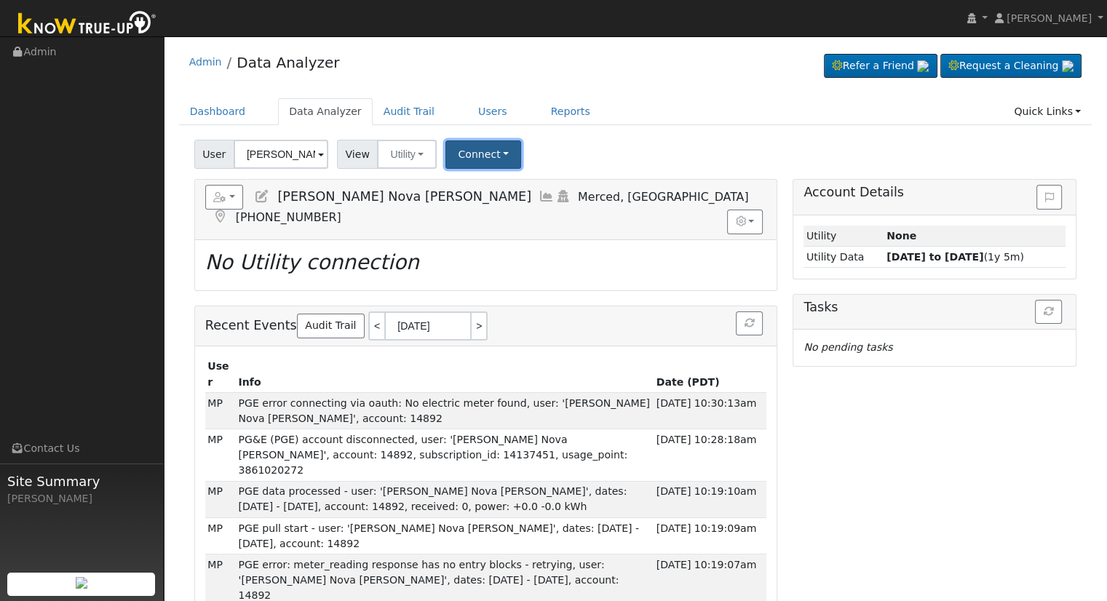
click at [488, 151] on button "Connect" at bounding box center [483, 154] width 76 height 28
click at [489, 190] on link "Select a Provider" at bounding box center [503, 186] width 114 height 20
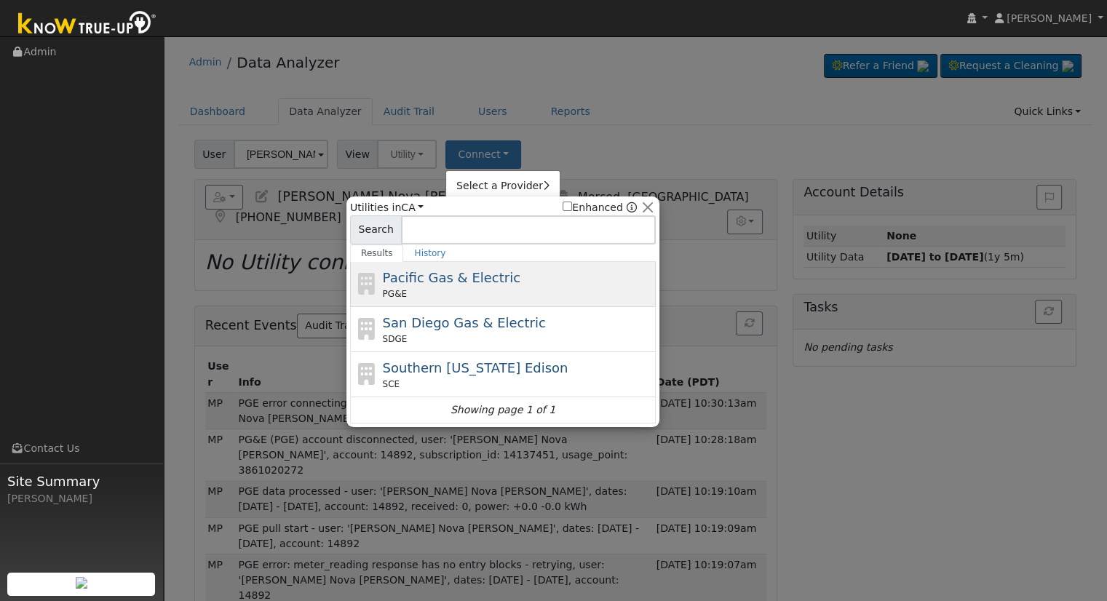
click at [425, 275] on span "Pacific Gas & Electric" at bounding box center [452, 277] width 138 height 15
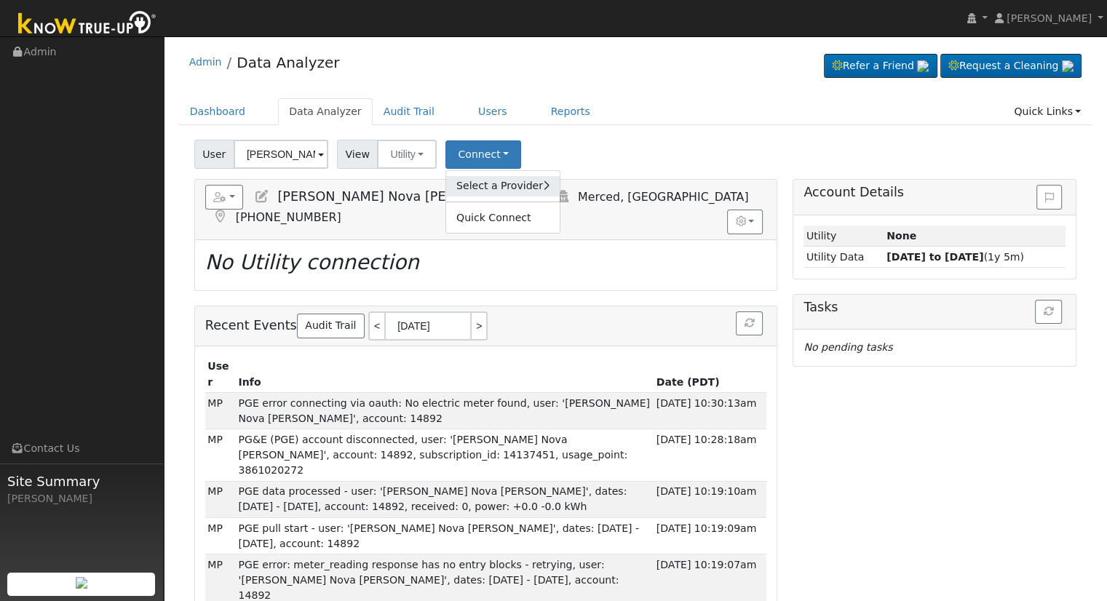
click at [468, 182] on link "Select a Provider" at bounding box center [503, 186] width 114 height 20
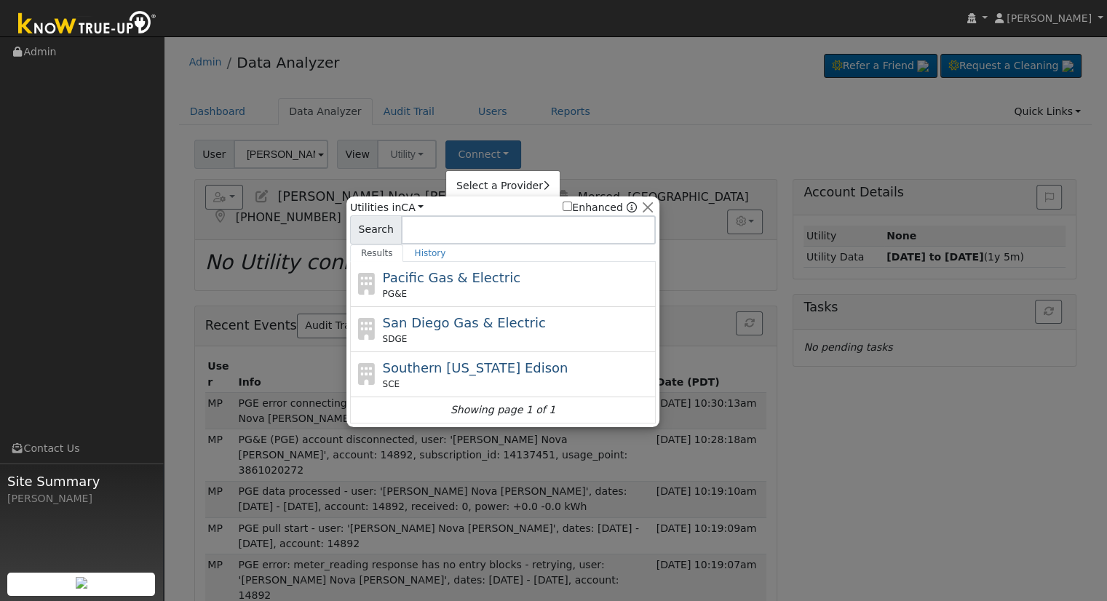
click at [450, 290] on div "PG&E" at bounding box center [518, 293] width 270 height 13
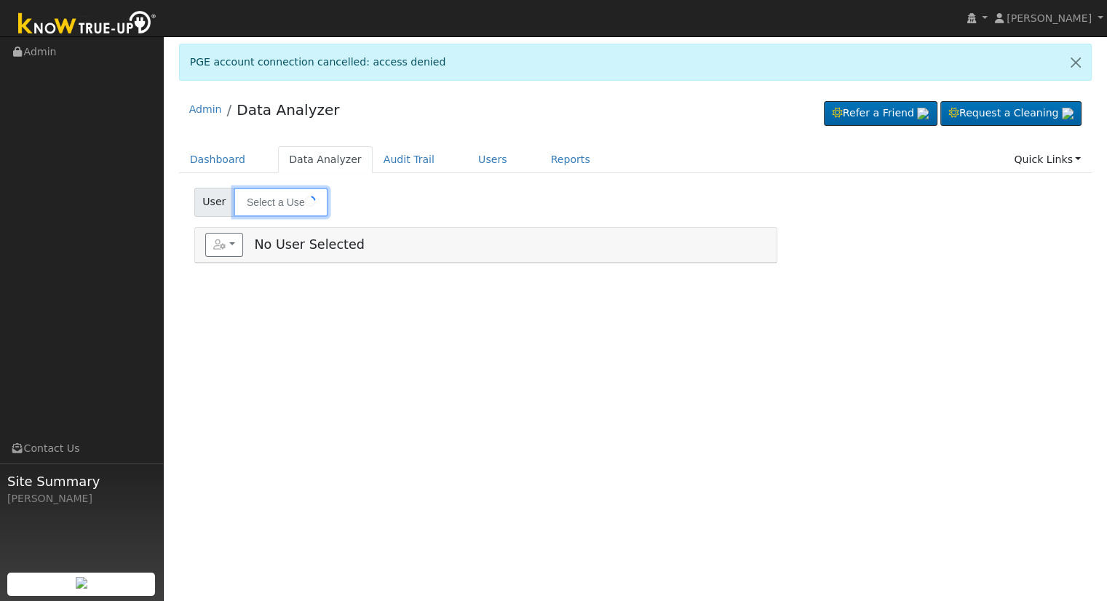
type input "[PERSON_NAME] Nova [PERSON_NAME]"
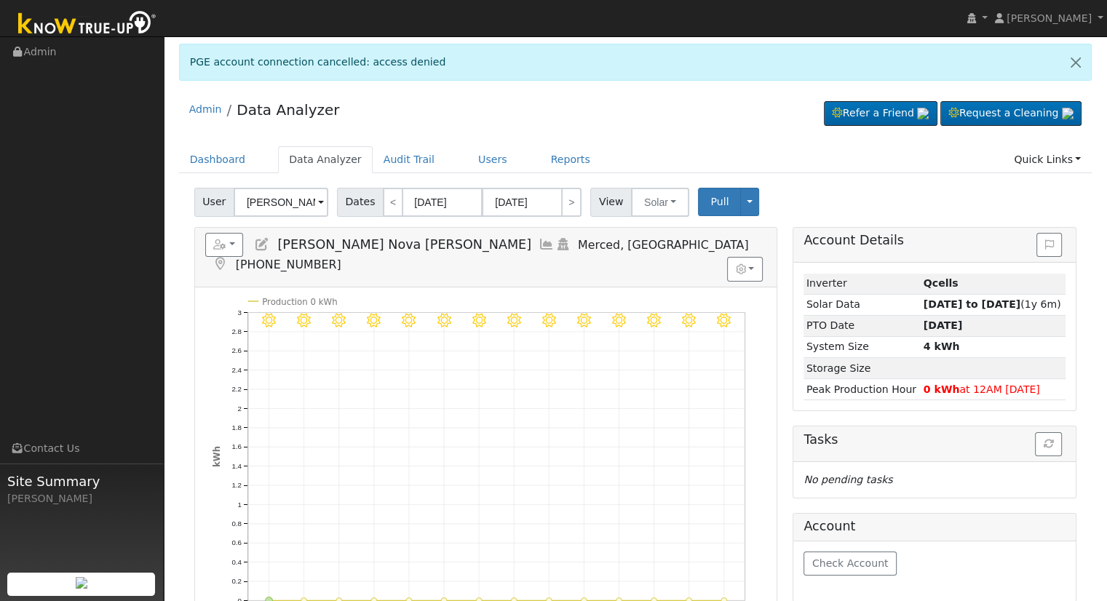
click at [259, 243] on icon at bounding box center [262, 244] width 16 height 13
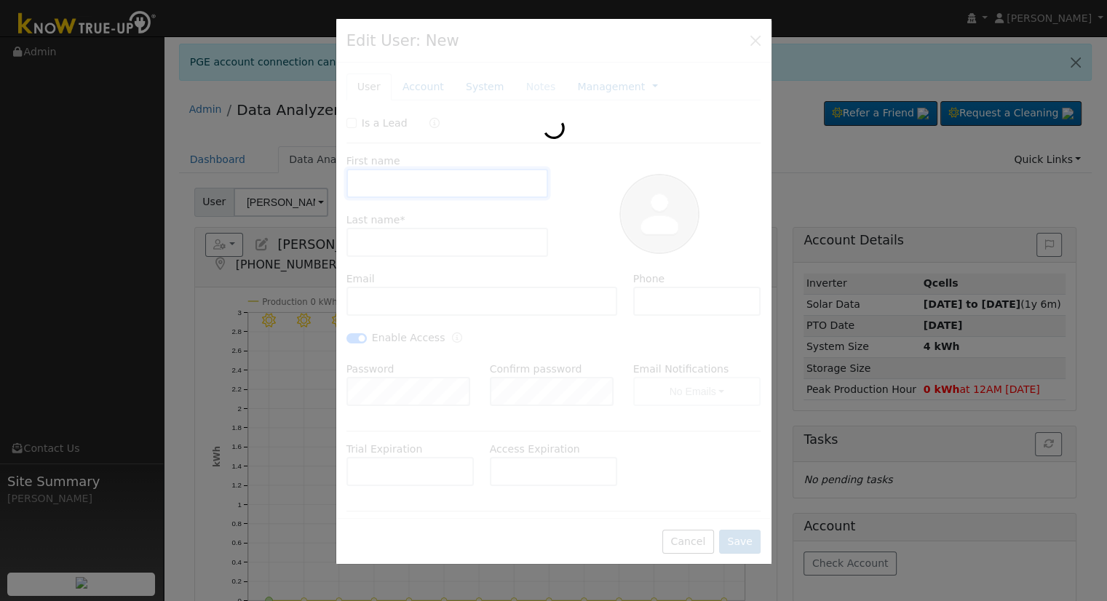
type input "[DATE]"
type input "[PERSON_NAME]"
type input "[EMAIL_ADDRESS][DOMAIN_NAME]"
type input "[PHONE_NUMBER]"
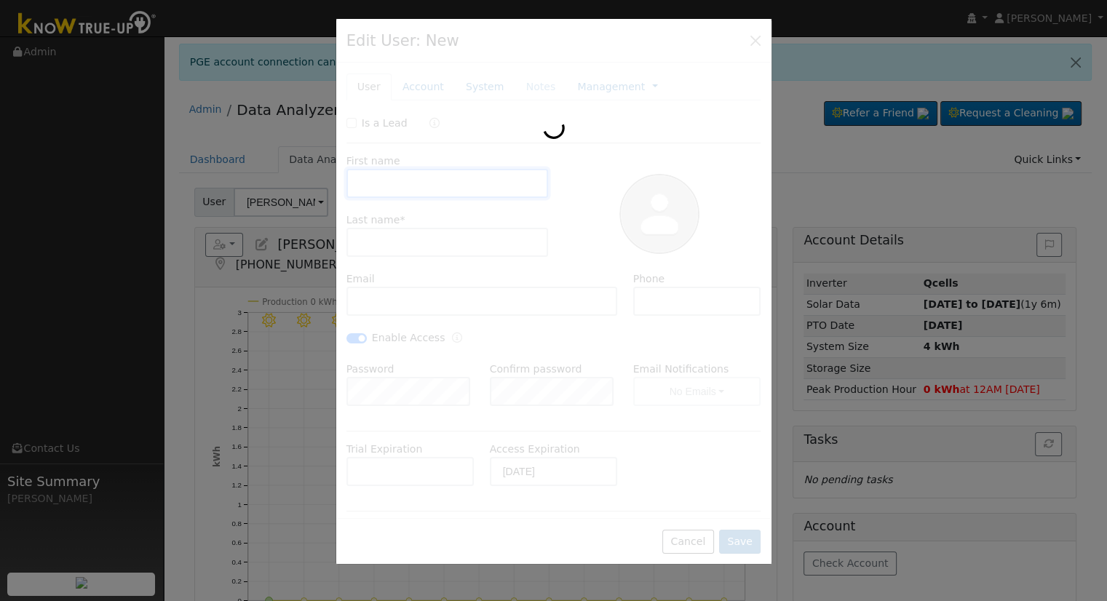
checkbox input "true"
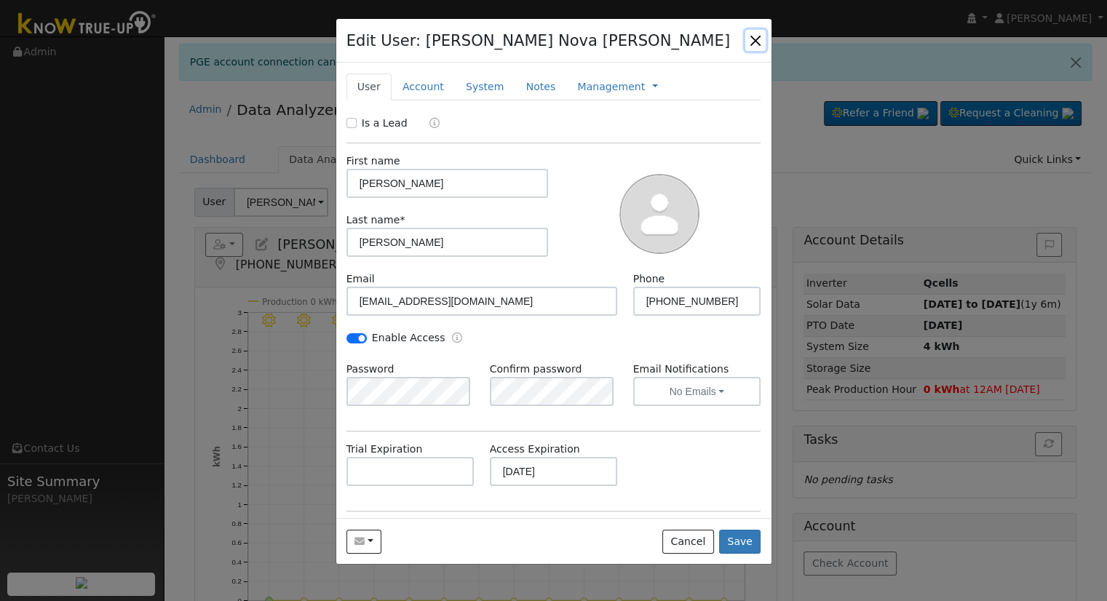
click at [755, 46] on button "button" at bounding box center [755, 40] width 20 height 20
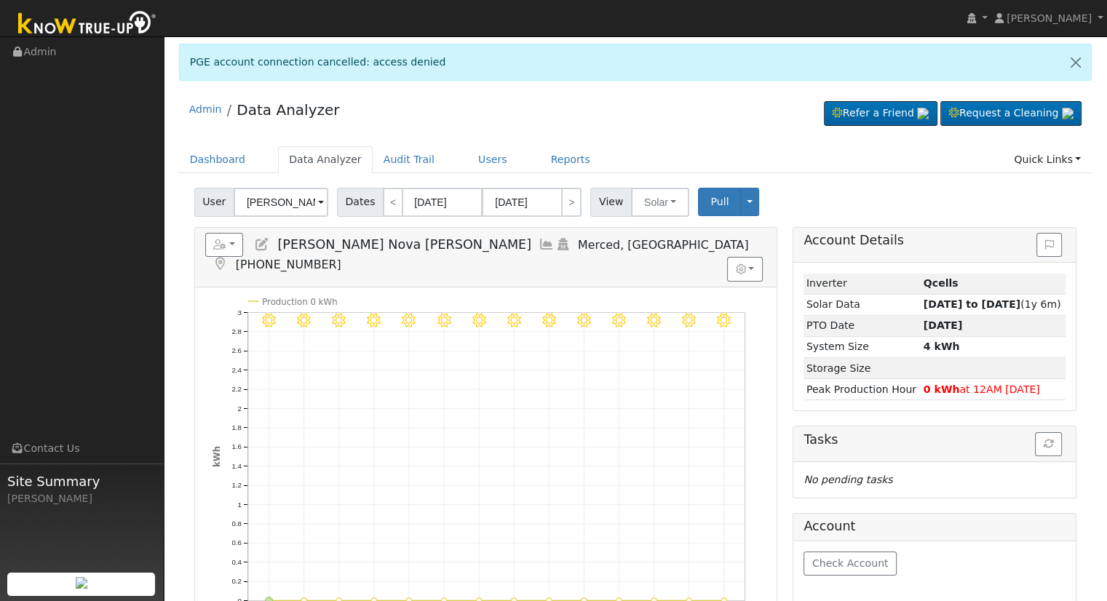
click at [593, 100] on div "Admin Data Analyzer Refer a Friend Request a Cleaning" at bounding box center [635, 113] width 913 height 44
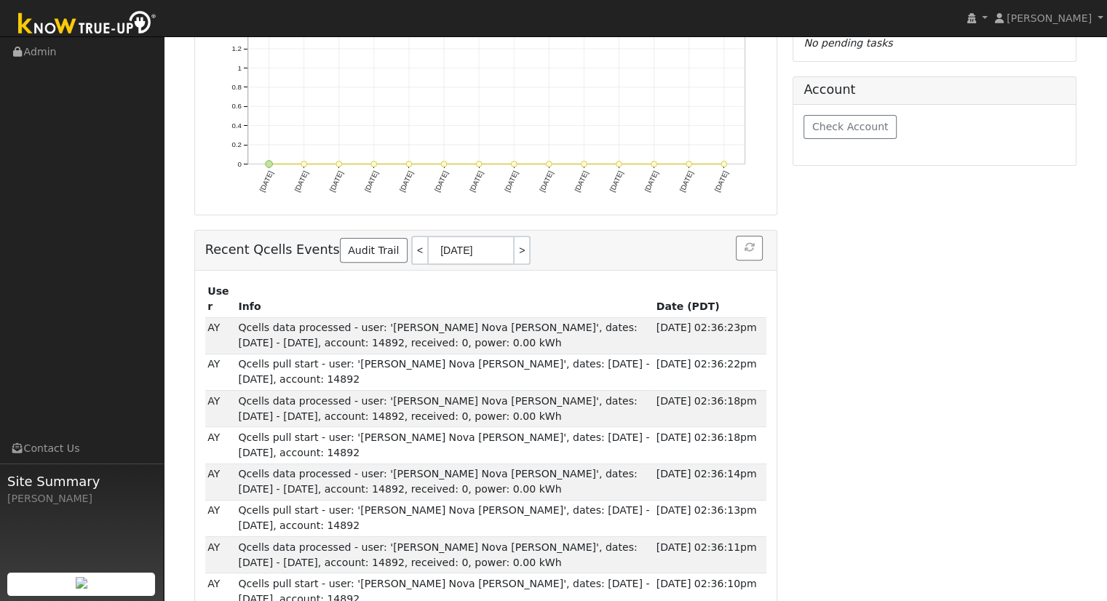
scroll to position [73, 0]
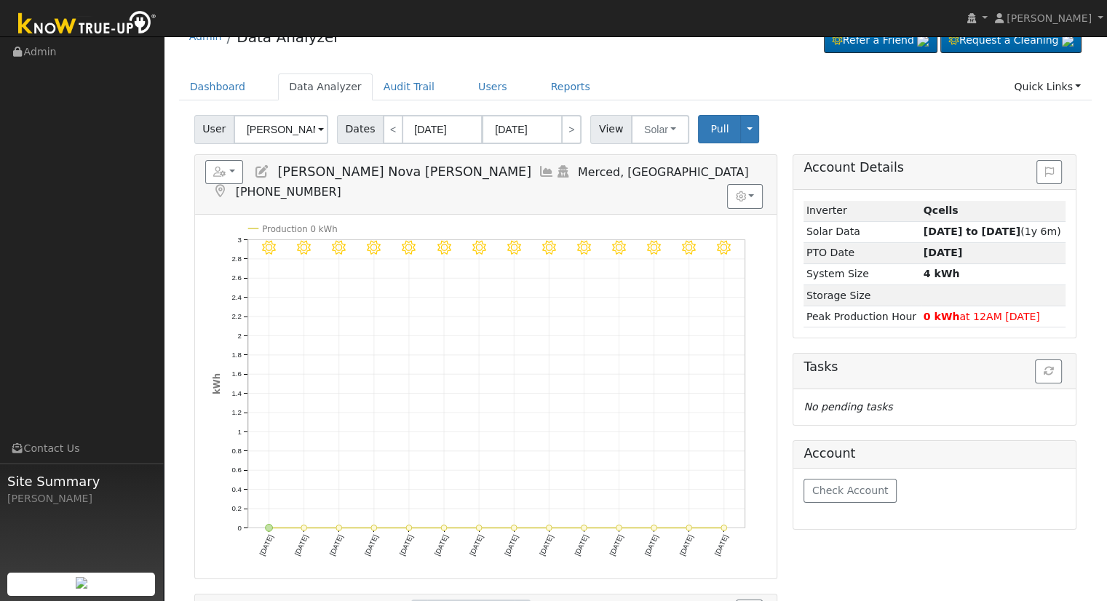
click at [256, 175] on icon at bounding box center [262, 171] width 16 height 13
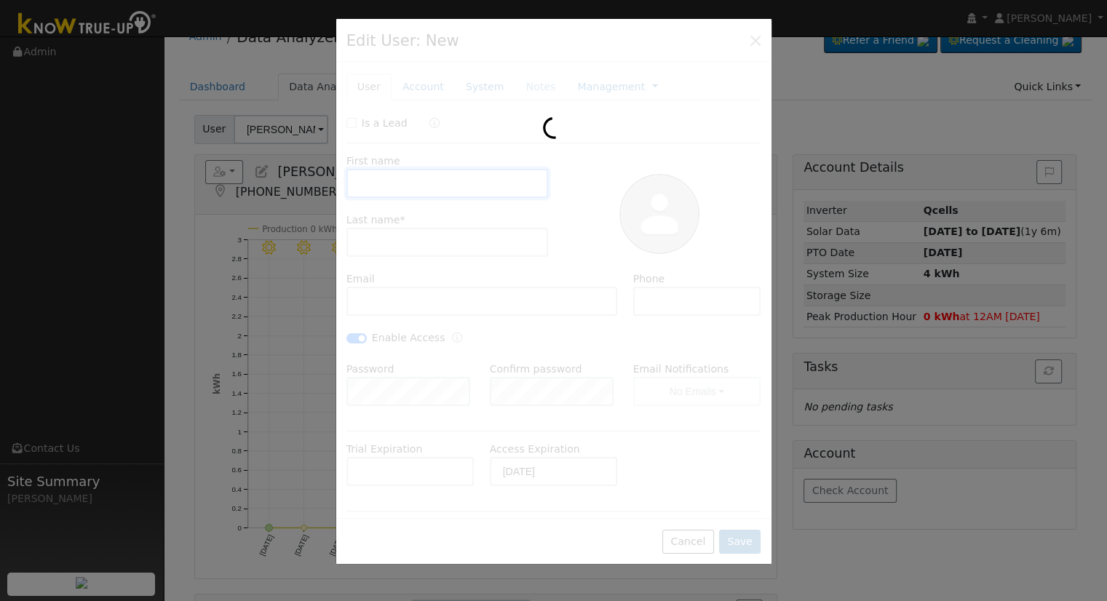
type input "[PERSON_NAME]"
type input "[EMAIL_ADDRESS][DOMAIN_NAME]"
type input "[PHONE_NUMBER]"
checkbox input "true"
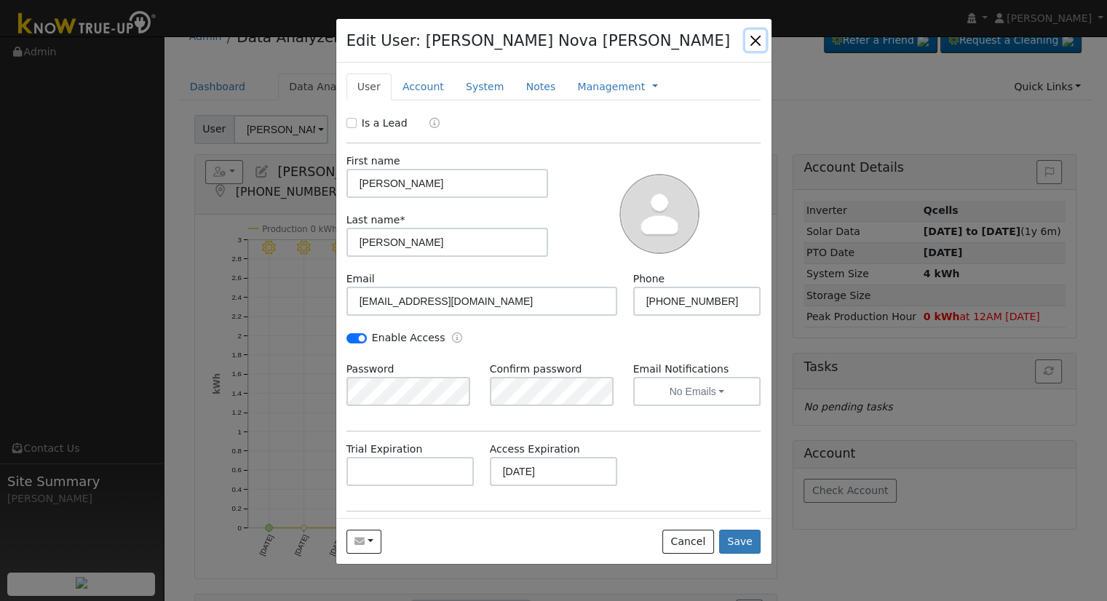
click at [757, 36] on button "button" at bounding box center [755, 40] width 20 height 20
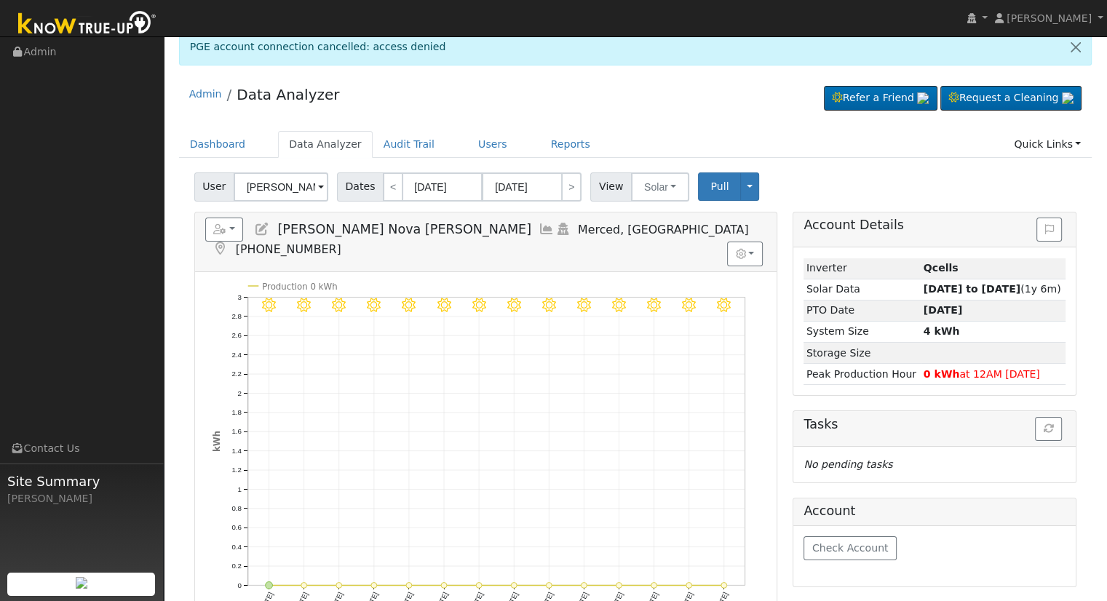
scroll to position [0, 0]
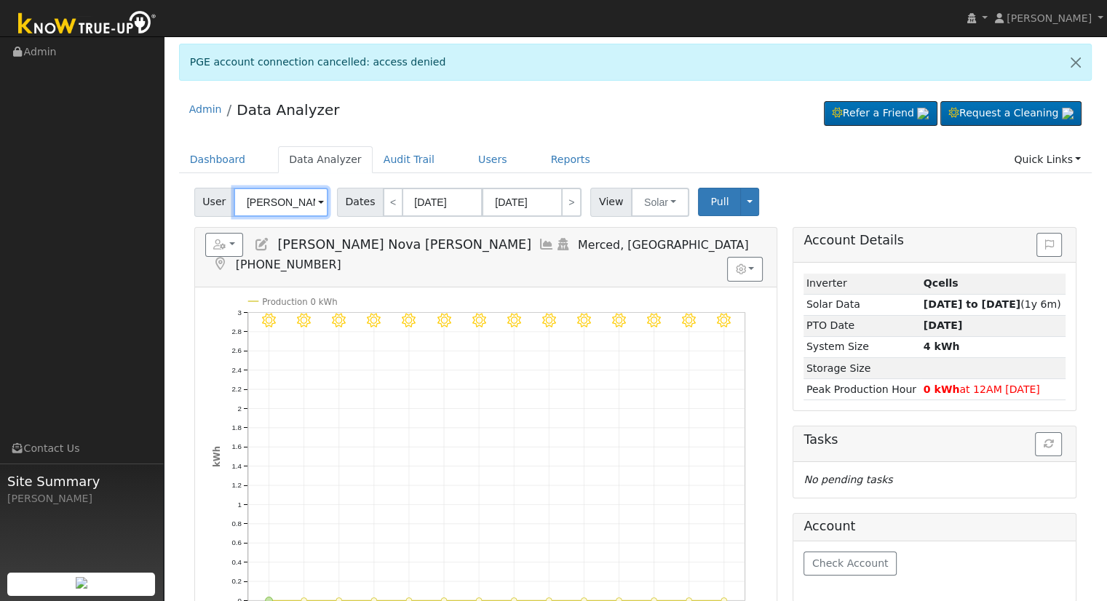
click at [283, 200] on input "[PERSON_NAME] Nova [PERSON_NAME]" at bounding box center [281, 202] width 95 height 29
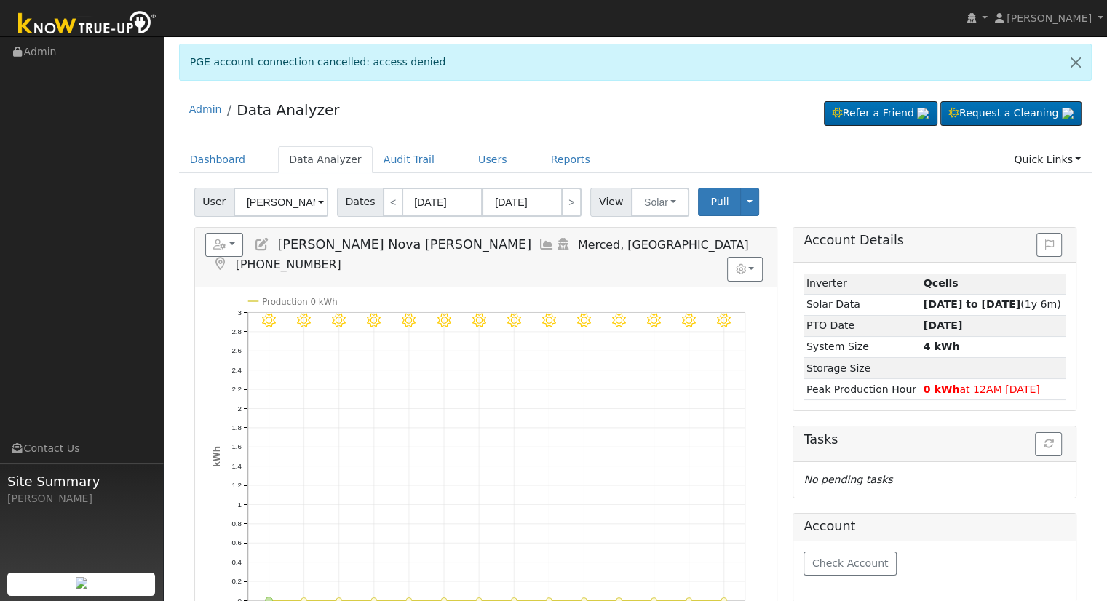
click at [277, 193] on input "[PERSON_NAME] Nova [PERSON_NAME]" at bounding box center [281, 202] width 95 height 29
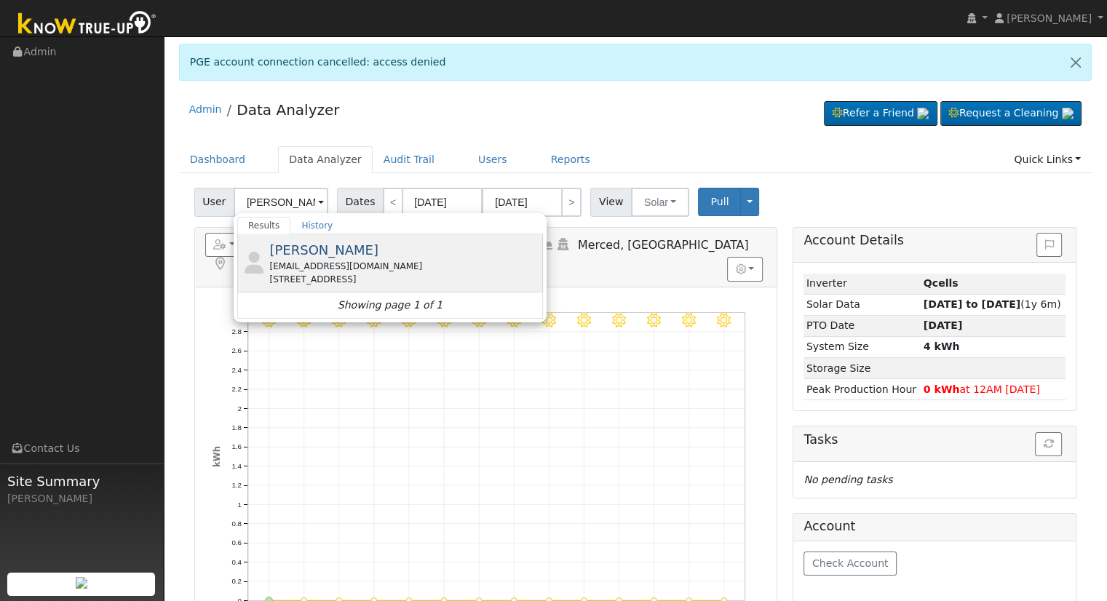
click at [309, 242] on span "[PERSON_NAME]" at bounding box center [323, 249] width 109 height 15
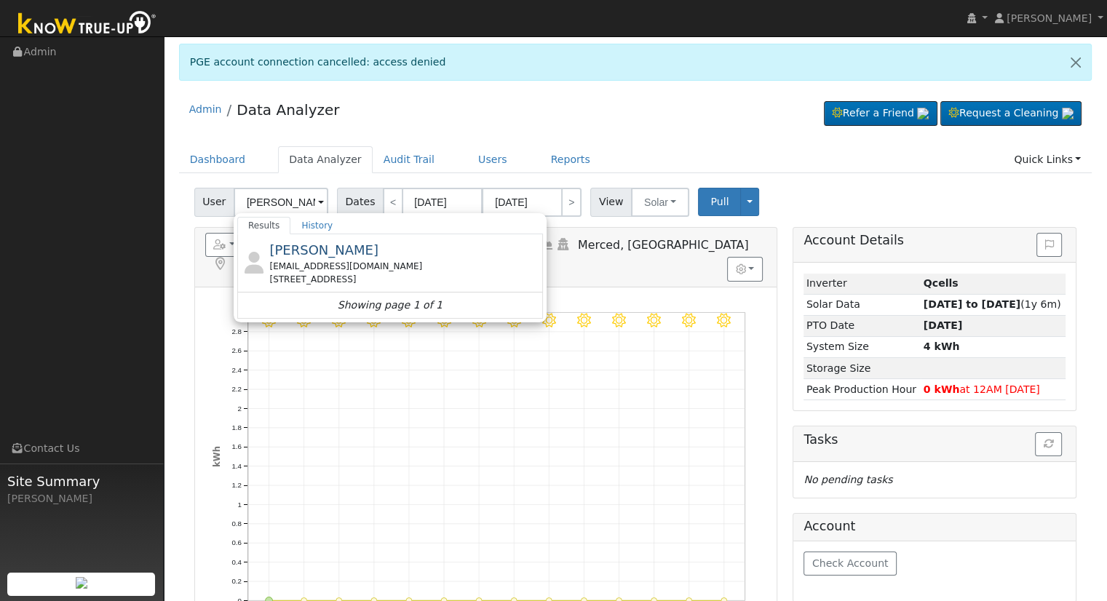
type input "[PERSON_NAME]"
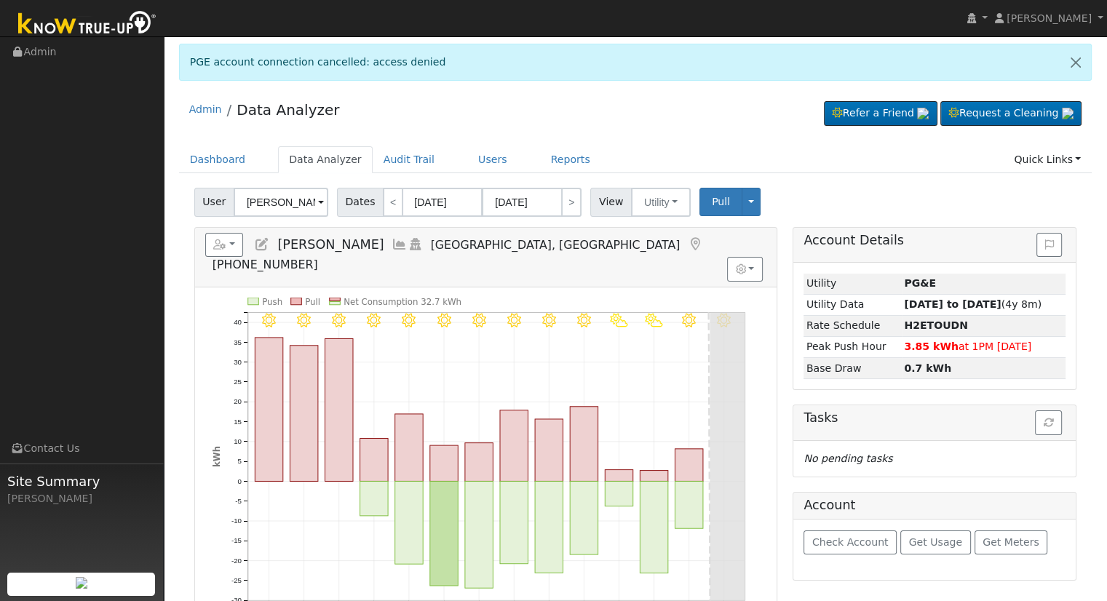
click at [264, 242] on icon at bounding box center [262, 244] width 16 height 13
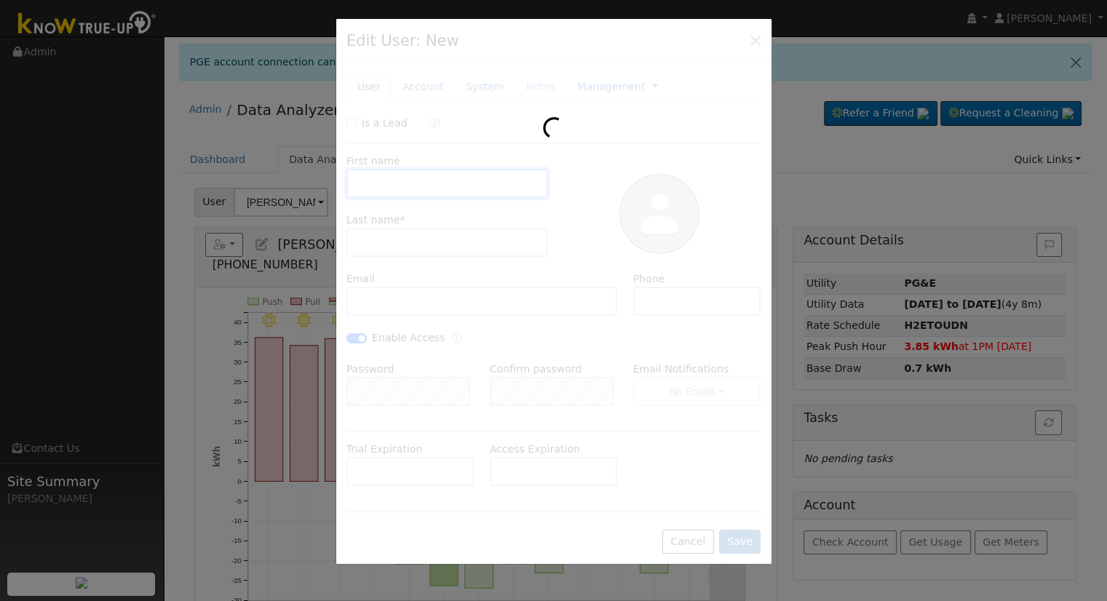
type input "Melanie"
type input "Halstead"
type input "mahalst@yahoo.com"
type input "559.840.7055"
checkbox input "true"
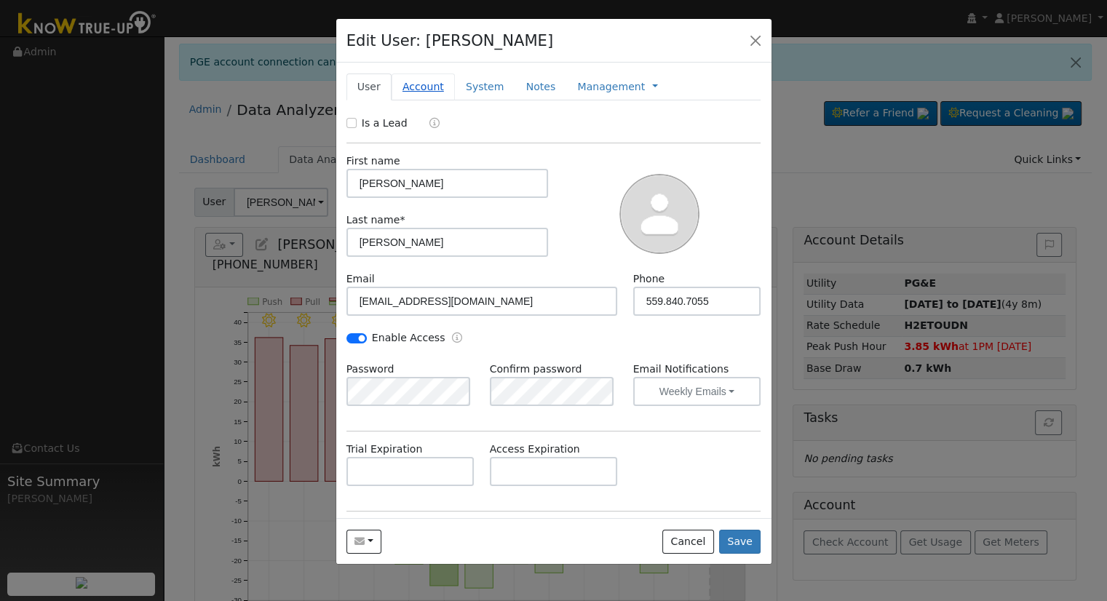
click at [434, 80] on link "Account" at bounding box center [422, 86] width 63 height 27
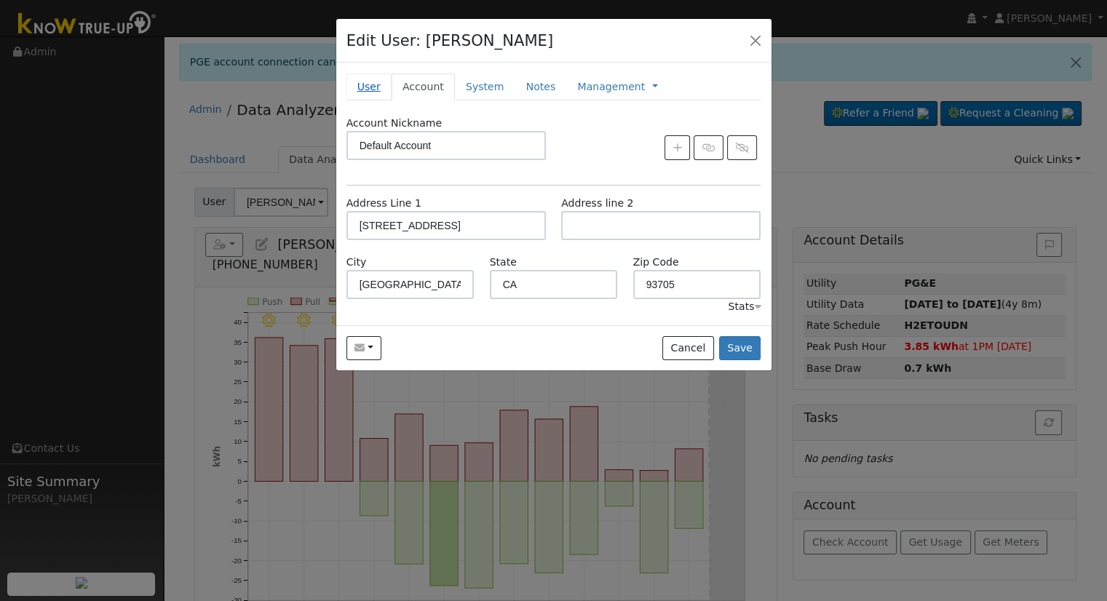
click at [371, 82] on link "User" at bounding box center [368, 86] width 45 height 27
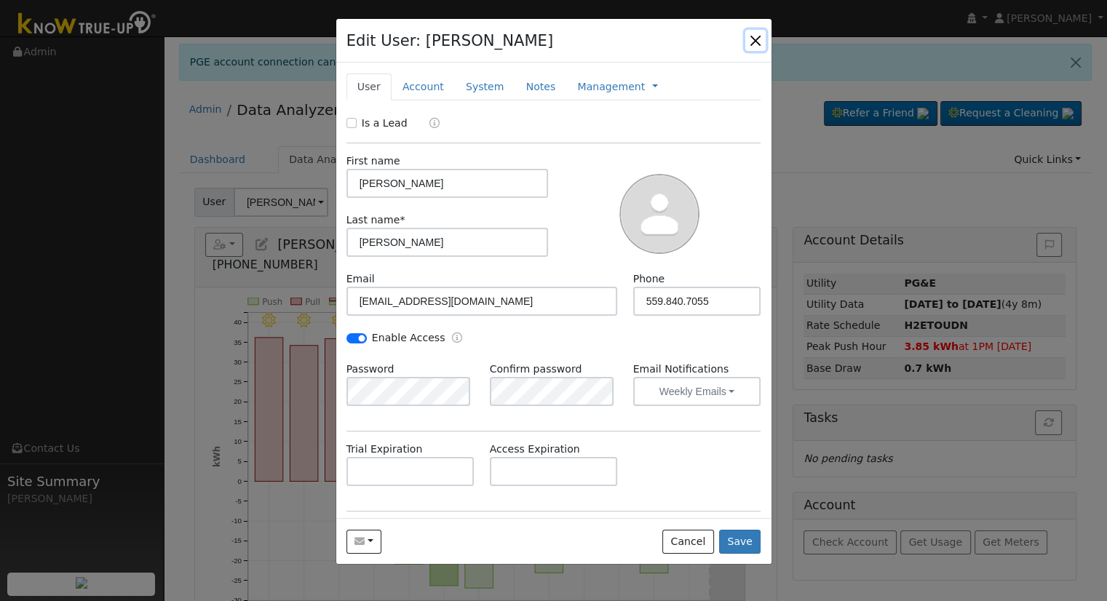
click at [755, 41] on button "button" at bounding box center [755, 40] width 20 height 20
